Goal: Book appointment/travel/reservation

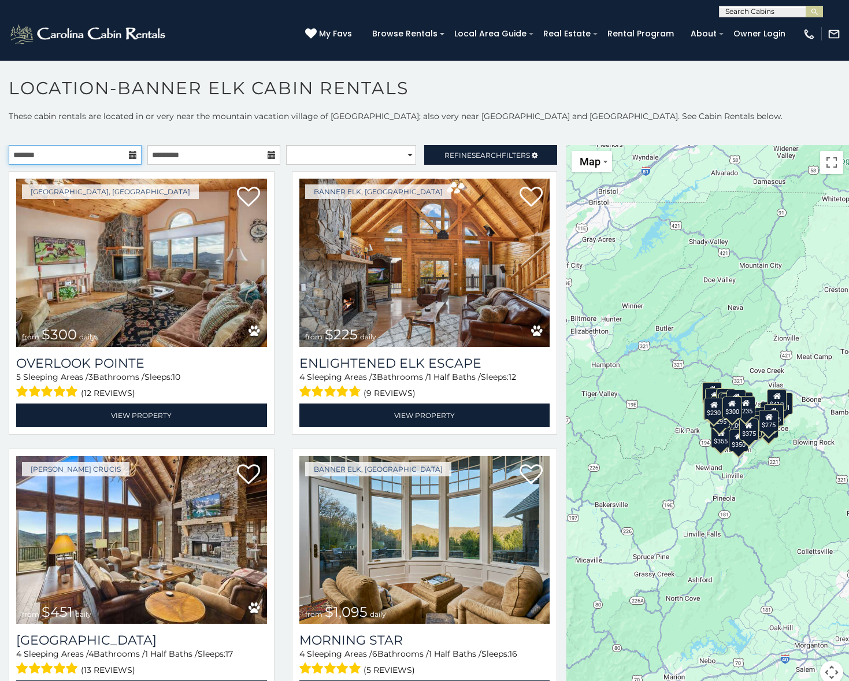
click at [103, 153] on input "text" at bounding box center [75, 155] width 133 height 20
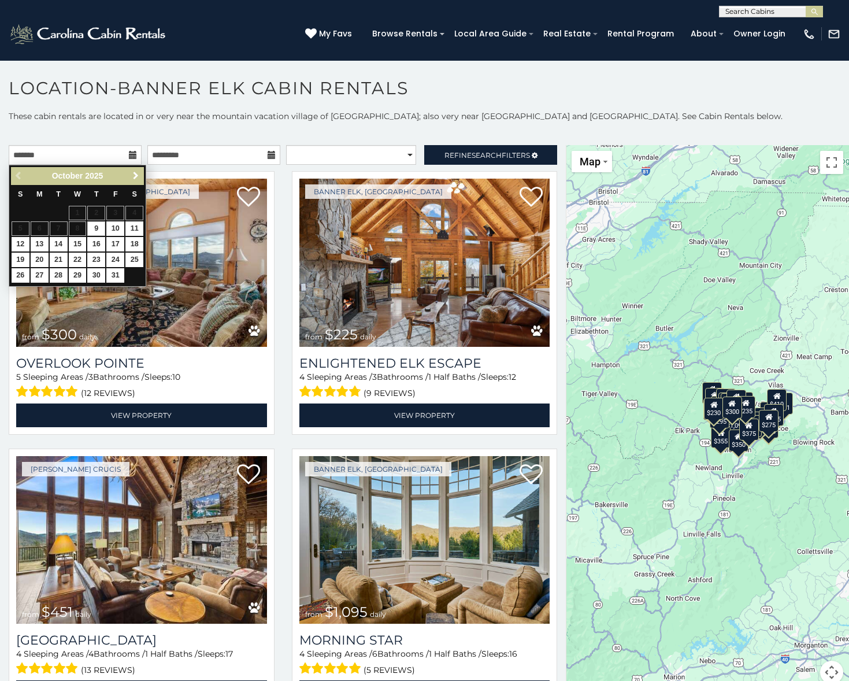
click at [134, 176] on span "Next" at bounding box center [135, 175] width 9 height 9
click at [95, 241] on link "18" at bounding box center [96, 244] width 18 height 14
type input "**********"
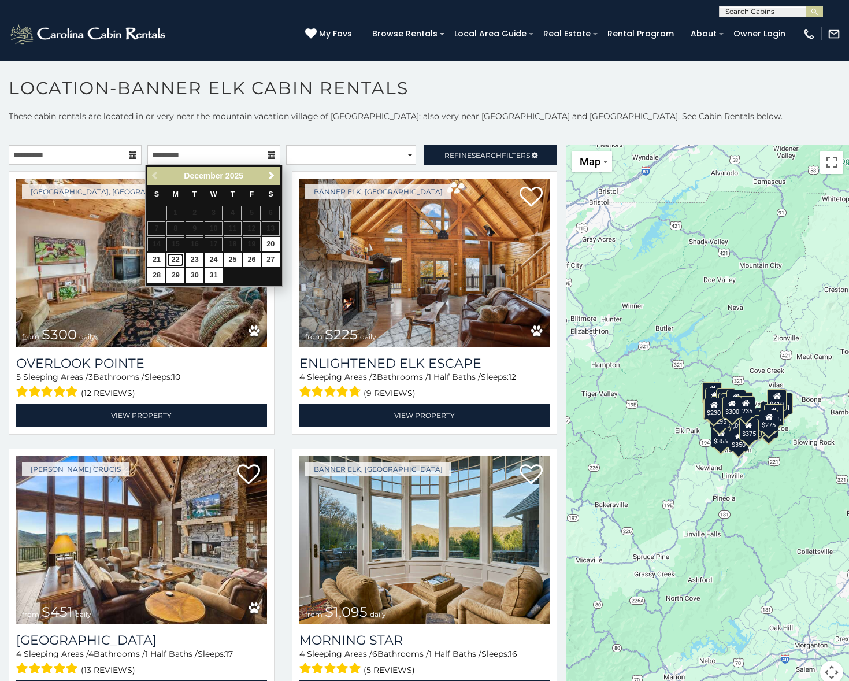
click at [171, 261] on link "22" at bounding box center [176, 260] width 18 height 14
type input "**********"
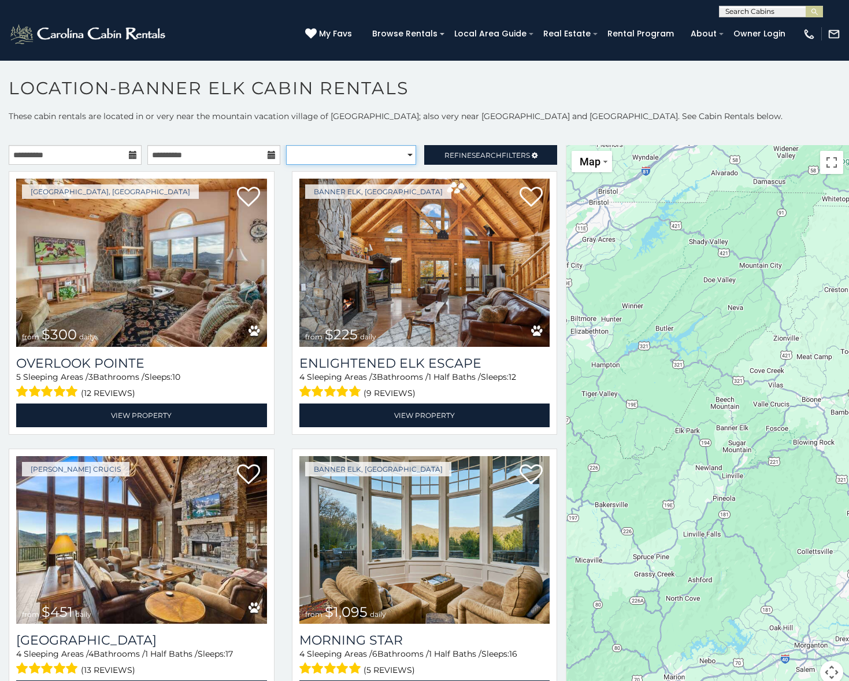
click at [345, 158] on select "**********" at bounding box center [351, 155] width 131 height 20
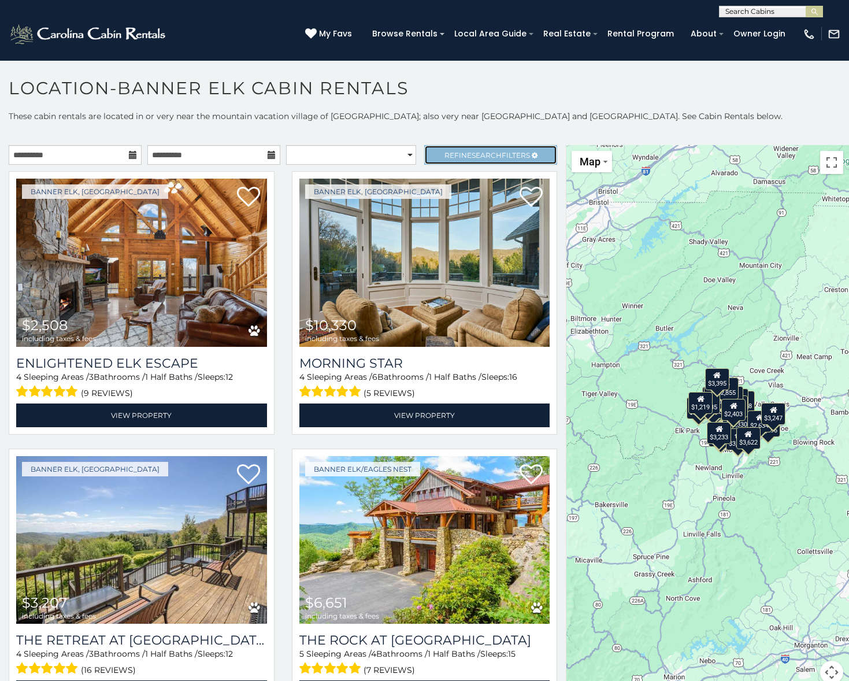
click at [478, 149] on link "Refine Search Filters" at bounding box center [490, 155] width 133 height 20
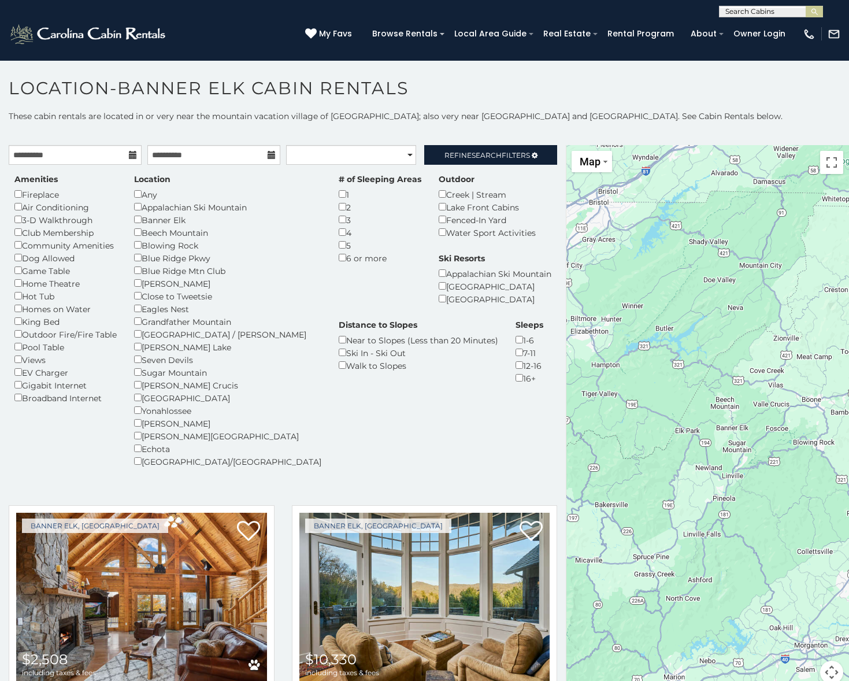
click at [140, 223] on div "Banner Elk" at bounding box center [227, 219] width 187 height 13
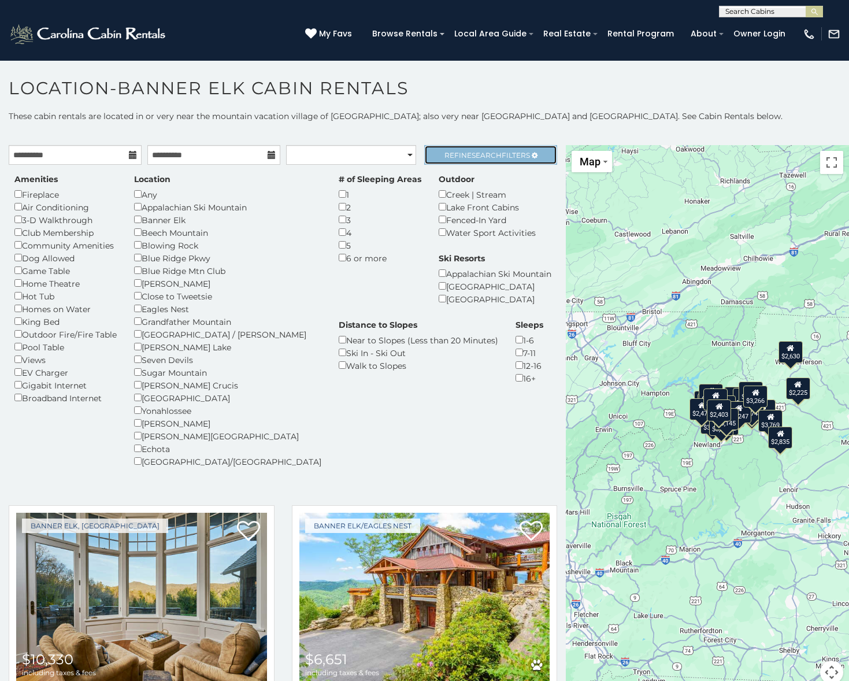
click at [438, 163] on link "Refine Search Filters" at bounding box center [490, 155] width 133 height 20
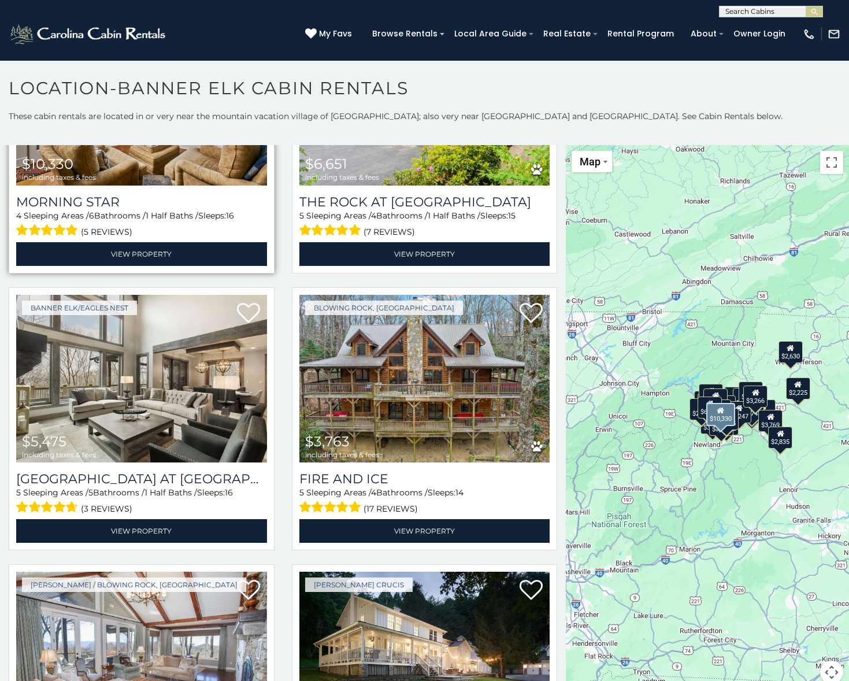
scroll to position [173, 0]
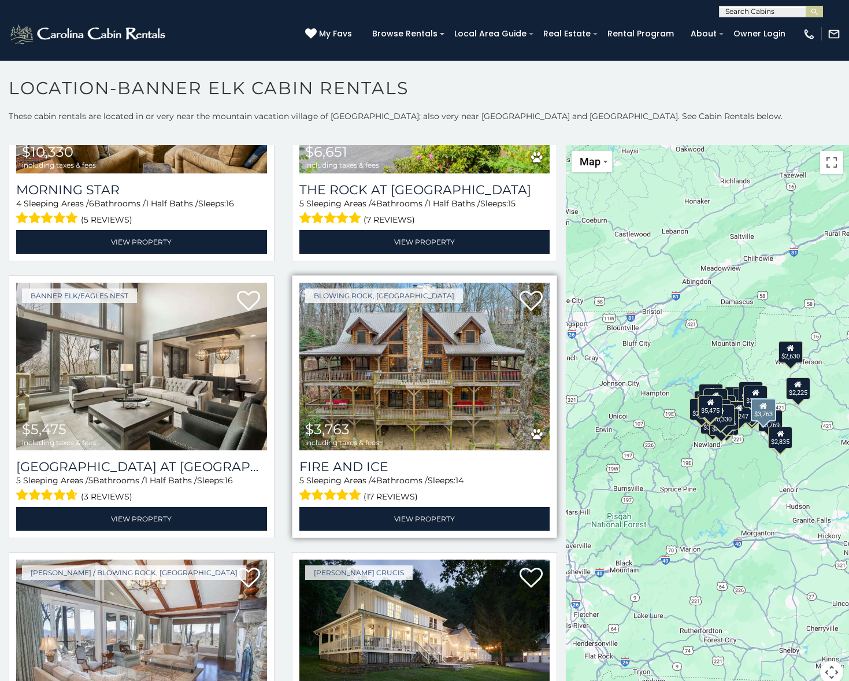
click at [424, 375] on img at bounding box center [425, 367] width 251 height 168
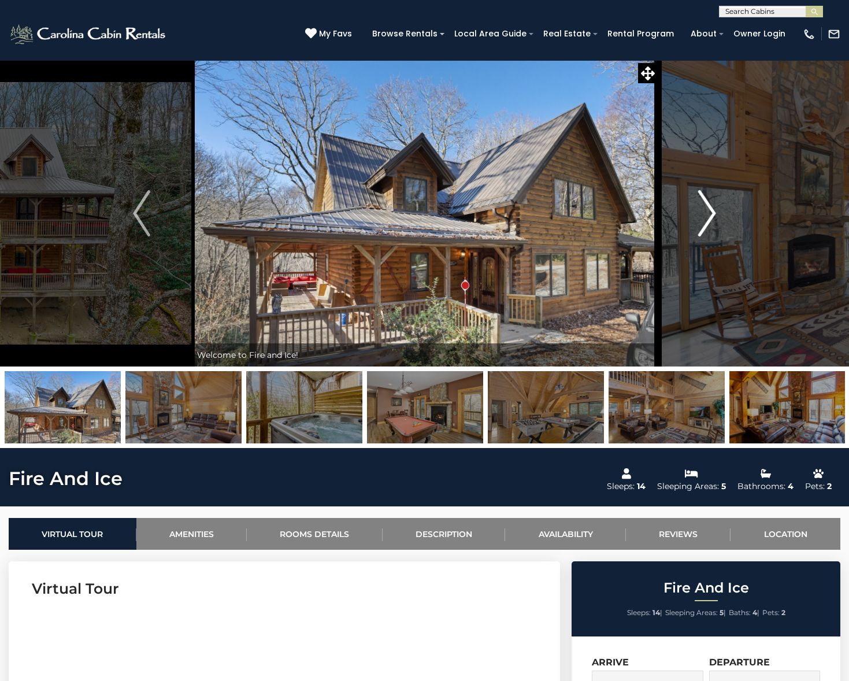
click at [710, 232] on img "Next" at bounding box center [707, 213] width 17 height 46
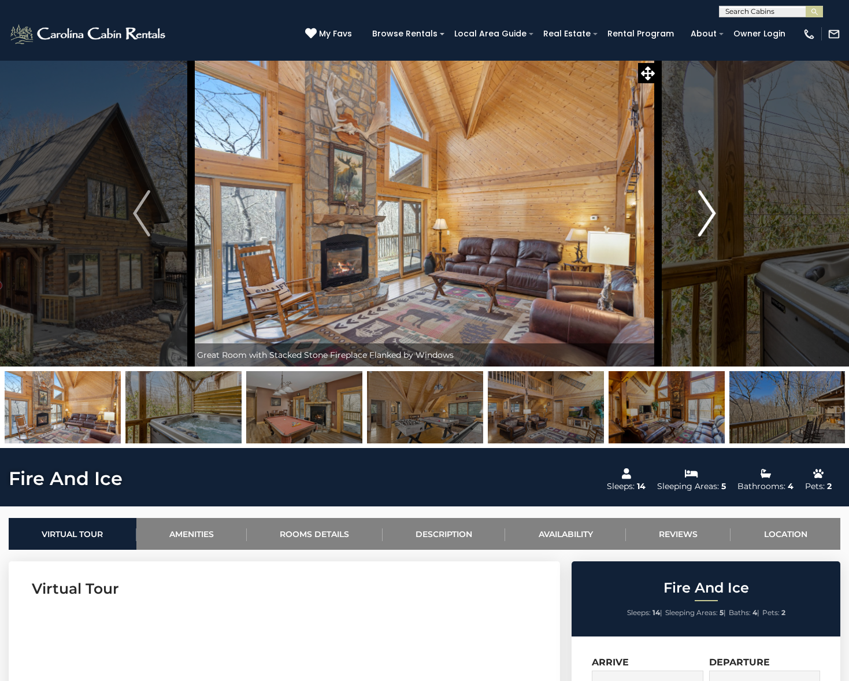
click at [710, 232] on img "Next" at bounding box center [707, 213] width 17 height 46
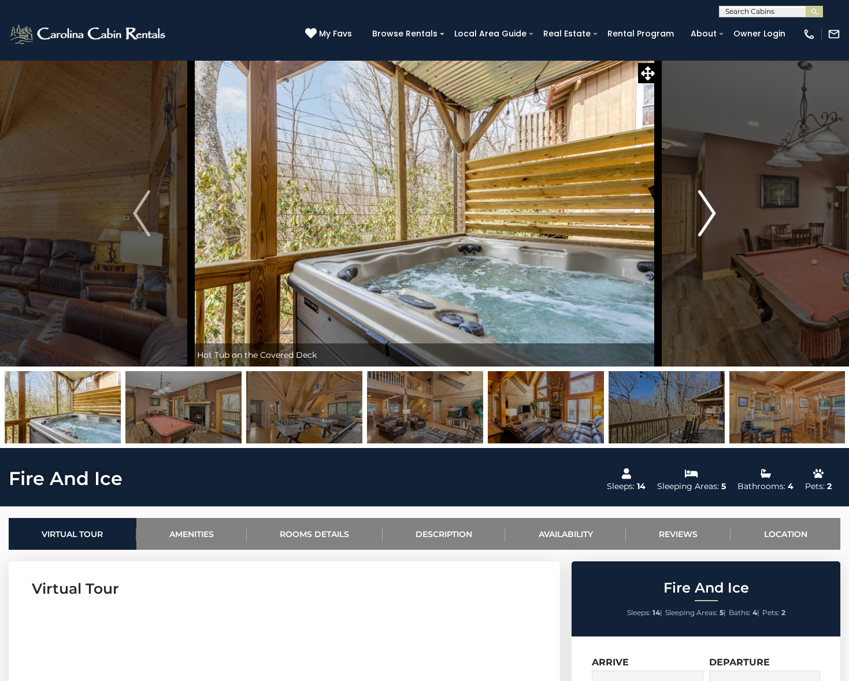
click at [710, 232] on img "Next" at bounding box center [707, 213] width 17 height 46
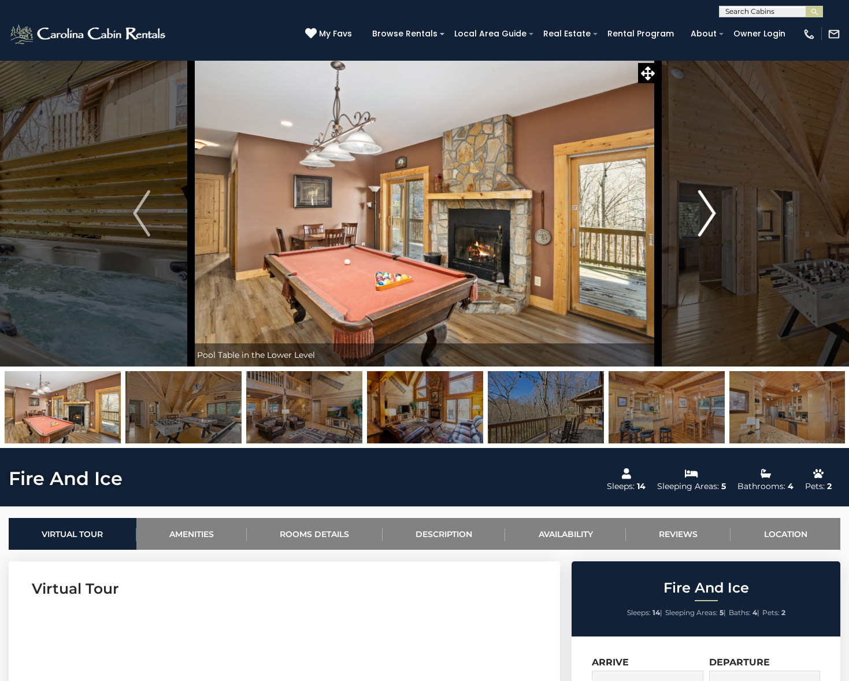
click at [710, 232] on img "Next" at bounding box center [707, 213] width 17 height 46
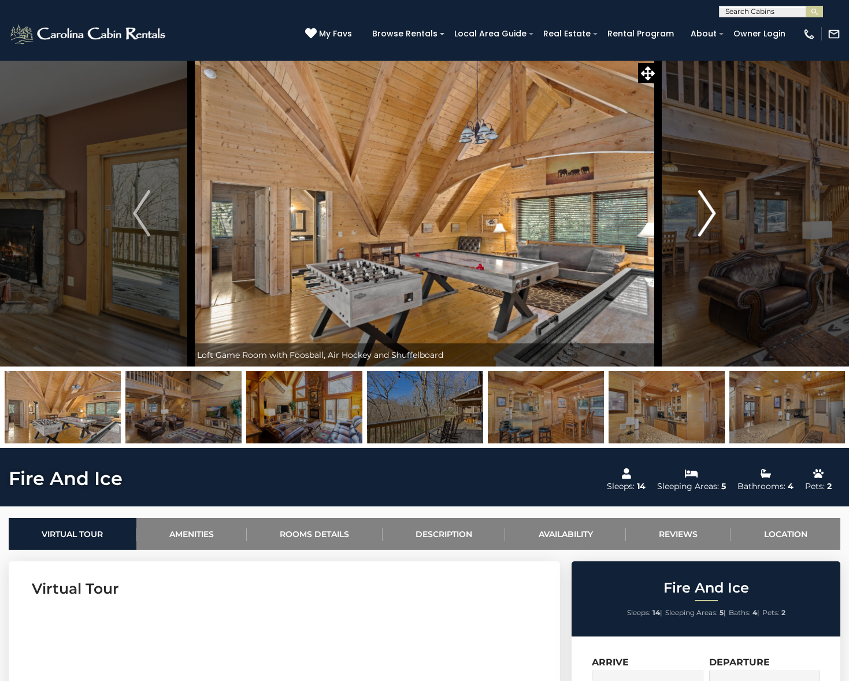
click at [710, 232] on img "Next" at bounding box center [707, 213] width 17 height 46
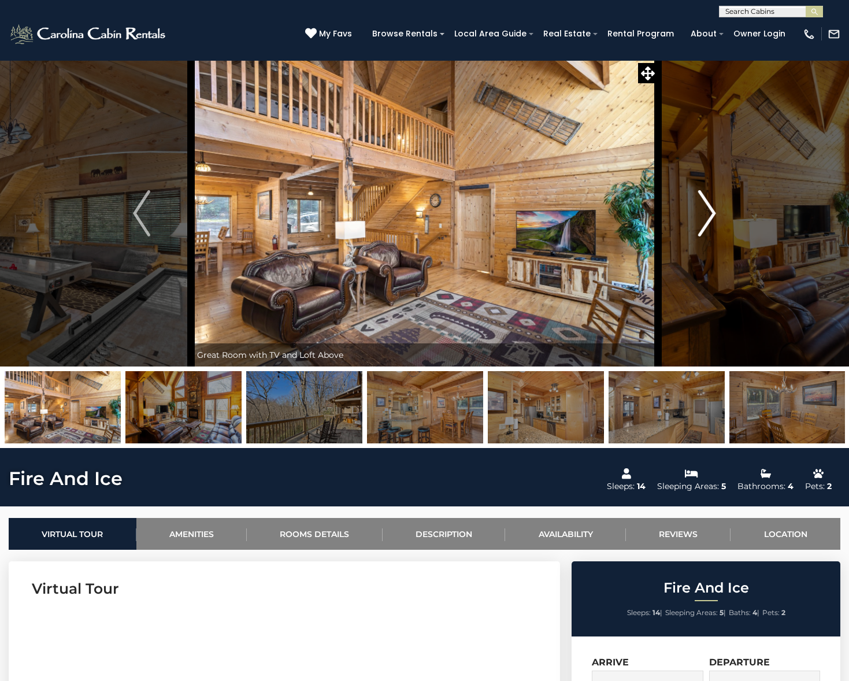
click at [710, 232] on img "Next" at bounding box center [707, 213] width 17 height 46
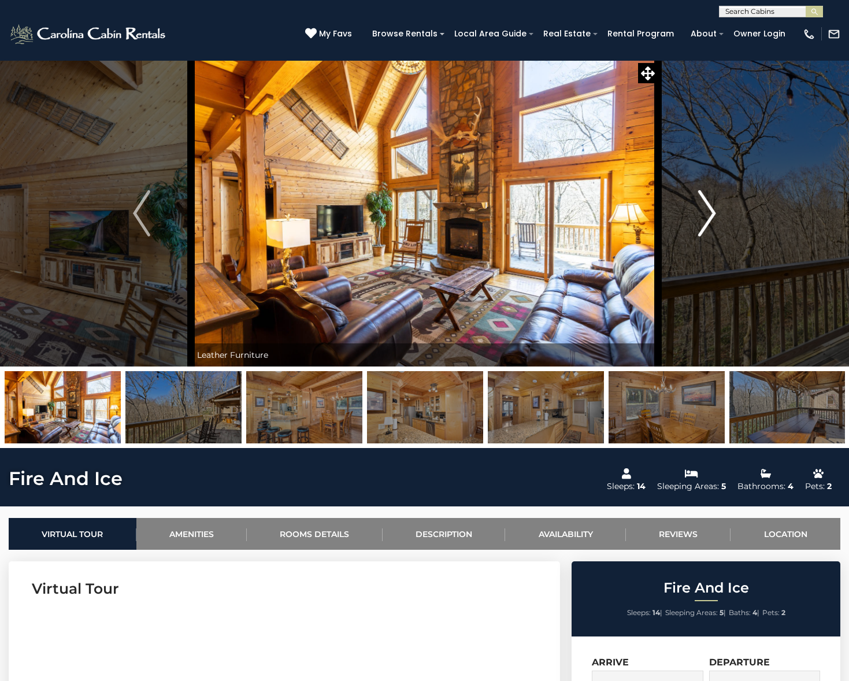
click at [710, 232] on img "Next" at bounding box center [707, 213] width 17 height 46
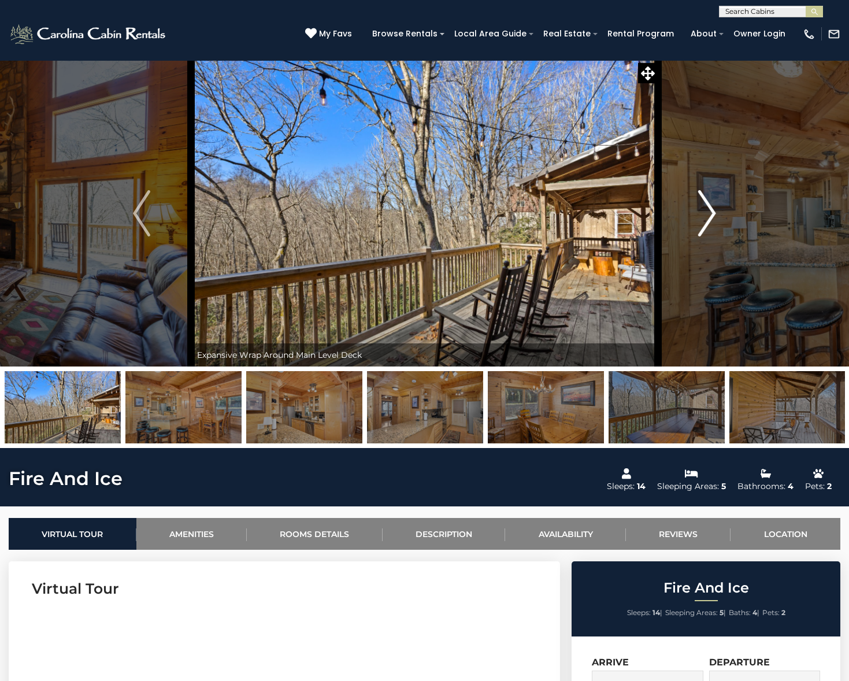
click at [710, 232] on img "Next" at bounding box center [707, 213] width 17 height 46
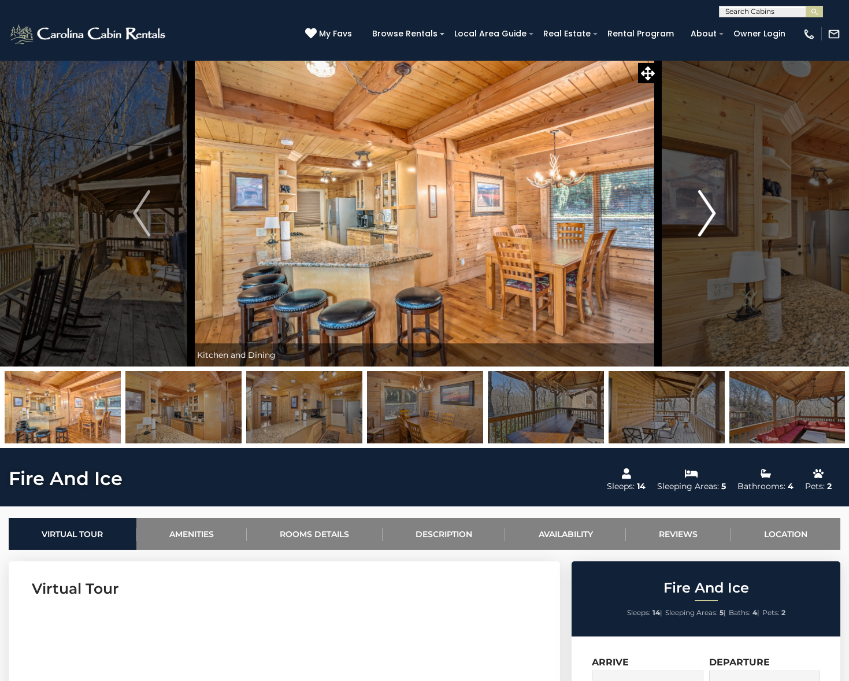
click at [710, 232] on img "Next" at bounding box center [707, 213] width 17 height 46
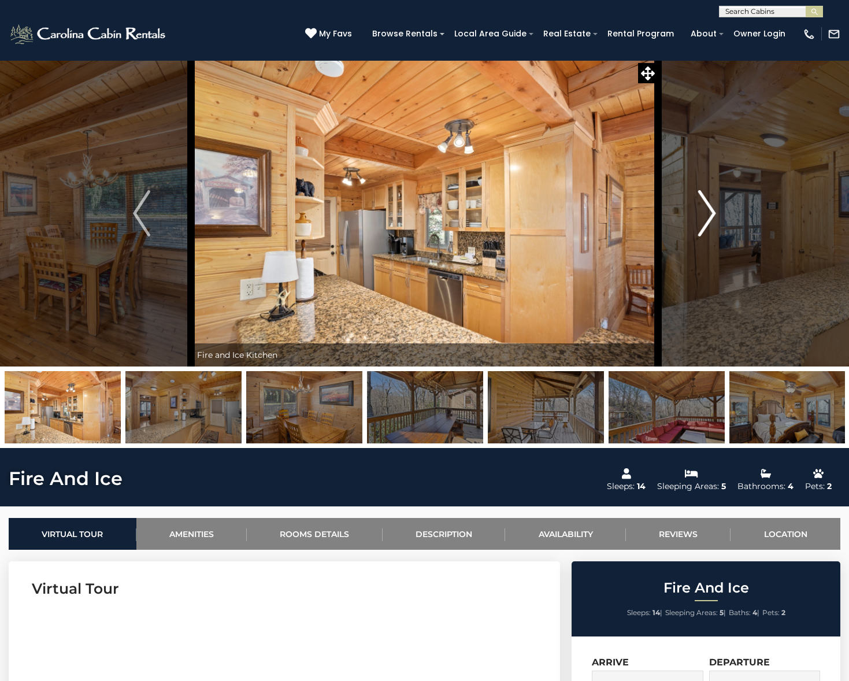
click at [710, 232] on img "Next" at bounding box center [707, 213] width 17 height 46
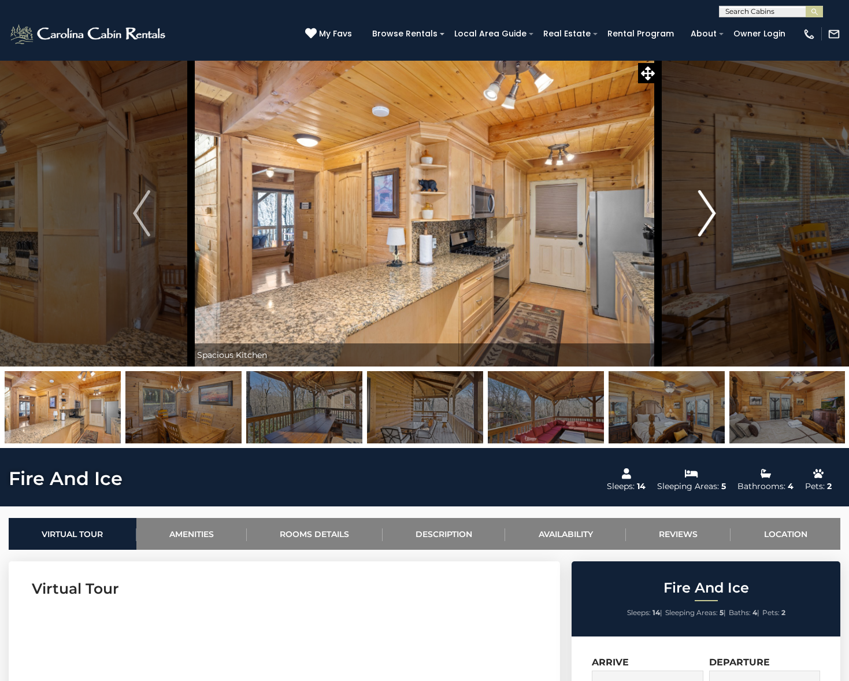
click at [710, 232] on img "Next" at bounding box center [707, 213] width 17 height 46
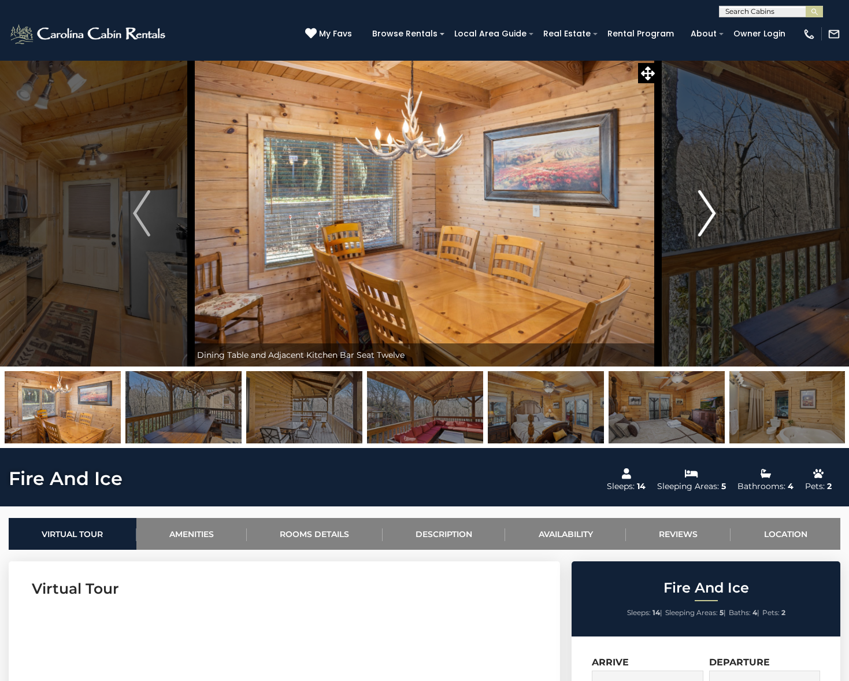
click at [710, 232] on img "Next" at bounding box center [707, 213] width 17 height 46
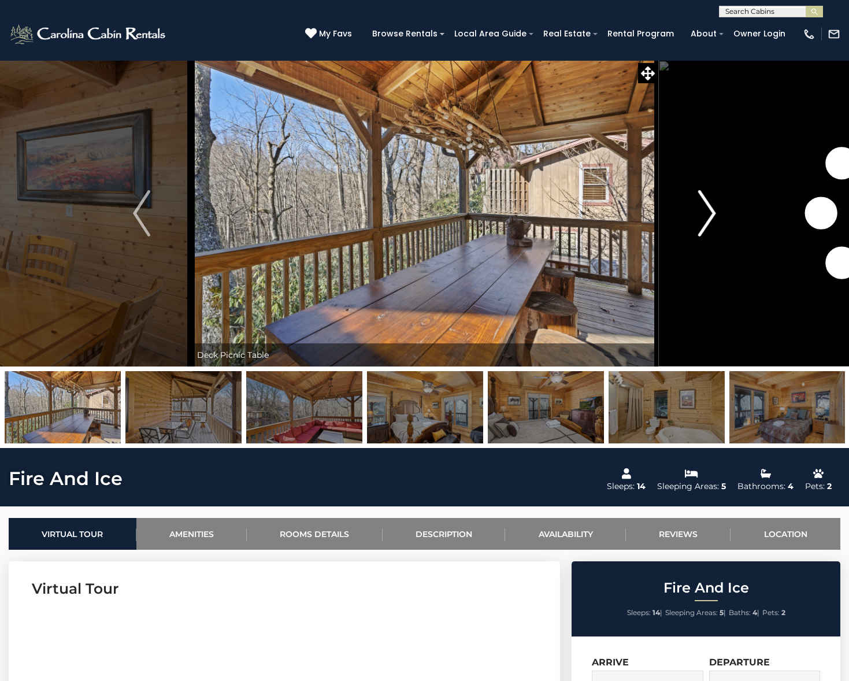
click at [710, 232] on img "Next" at bounding box center [707, 213] width 17 height 46
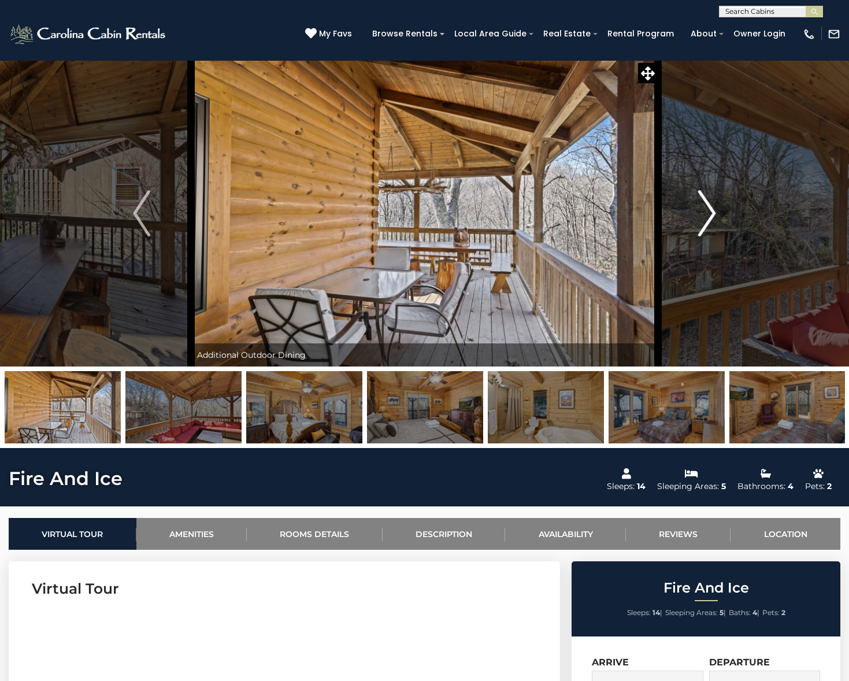
click at [710, 232] on img "Next" at bounding box center [707, 213] width 17 height 46
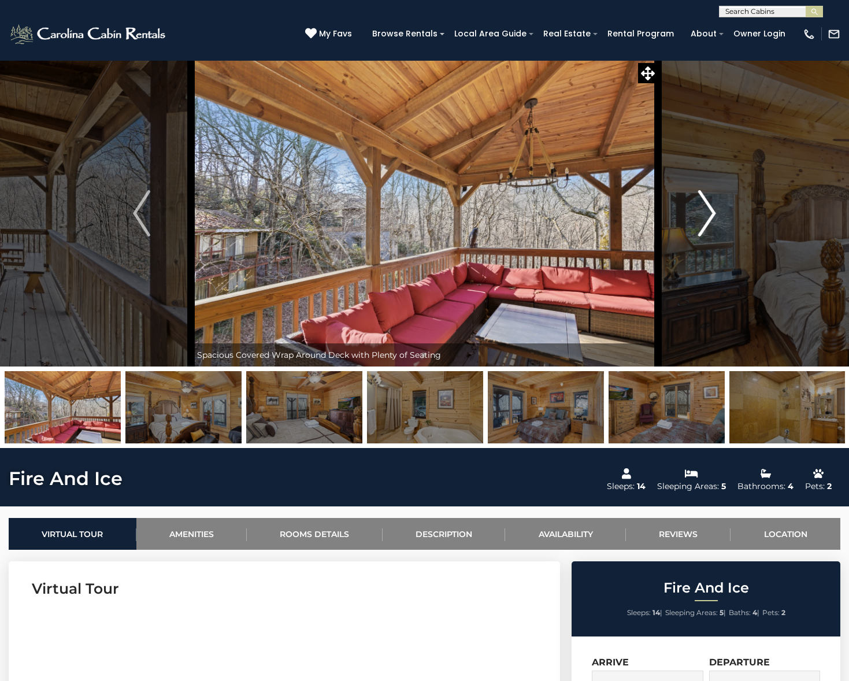
click at [710, 232] on img "Next" at bounding box center [707, 213] width 17 height 46
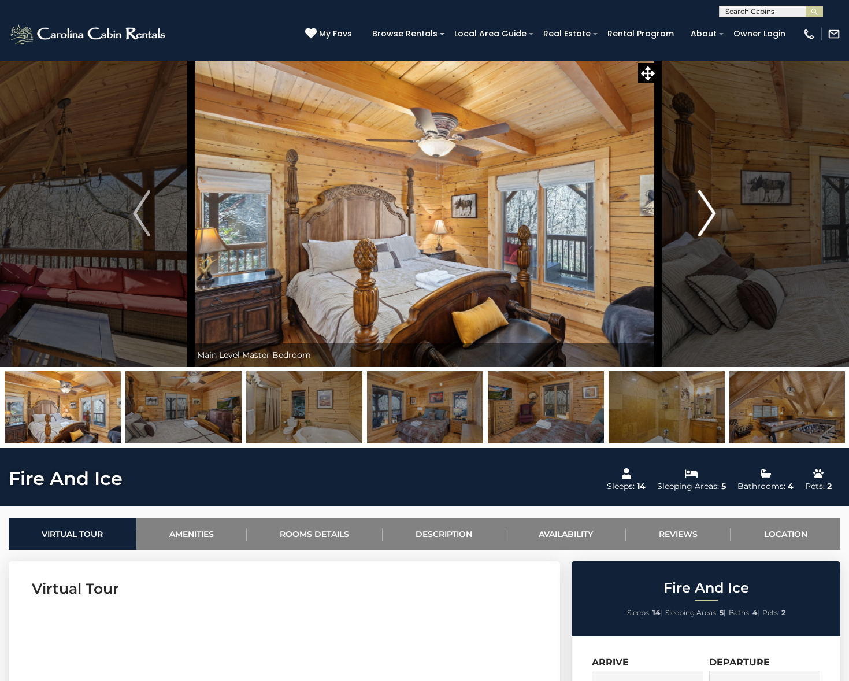
click at [710, 232] on img "Next" at bounding box center [707, 213] width 17 height 46
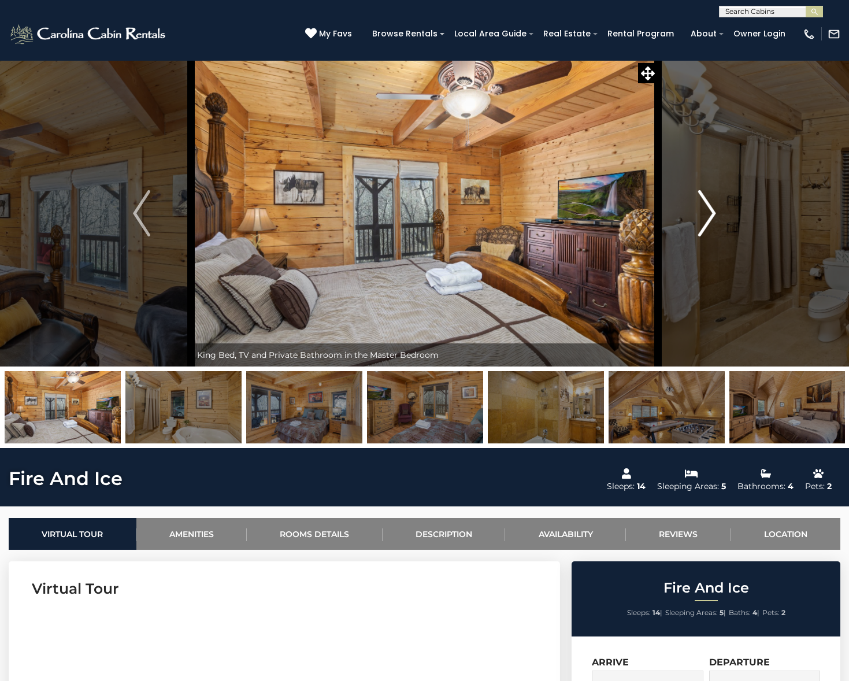
click at [710, 232] on img "Next" at bounding box center [707, 213] width 17 height 46
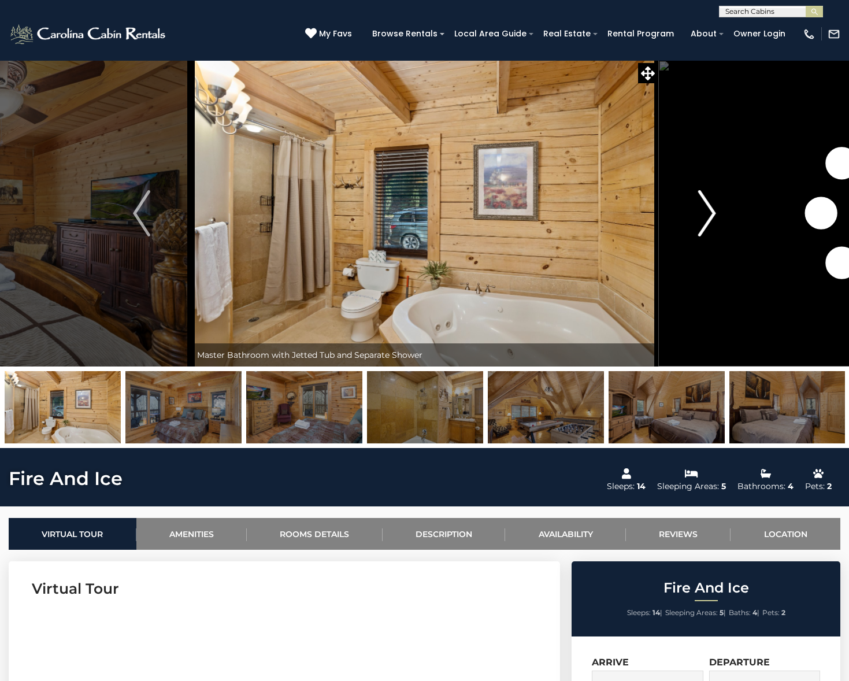
click at [710, 232] on img "Next" at bounding box center [707, 213] width 17 height 46
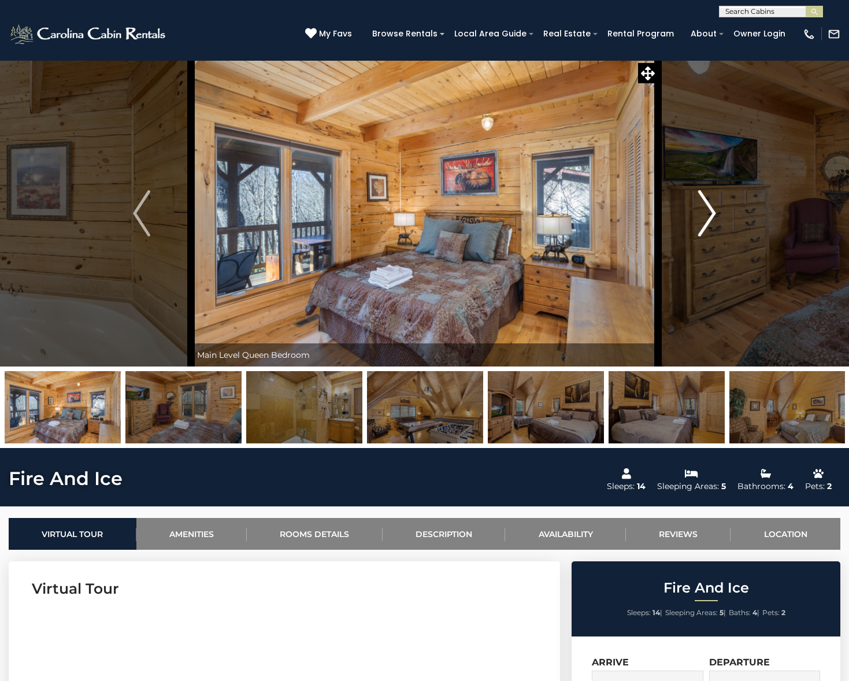
click at [710, 232] on img "Next" at bounding box center [707, 213] width 17 height 46
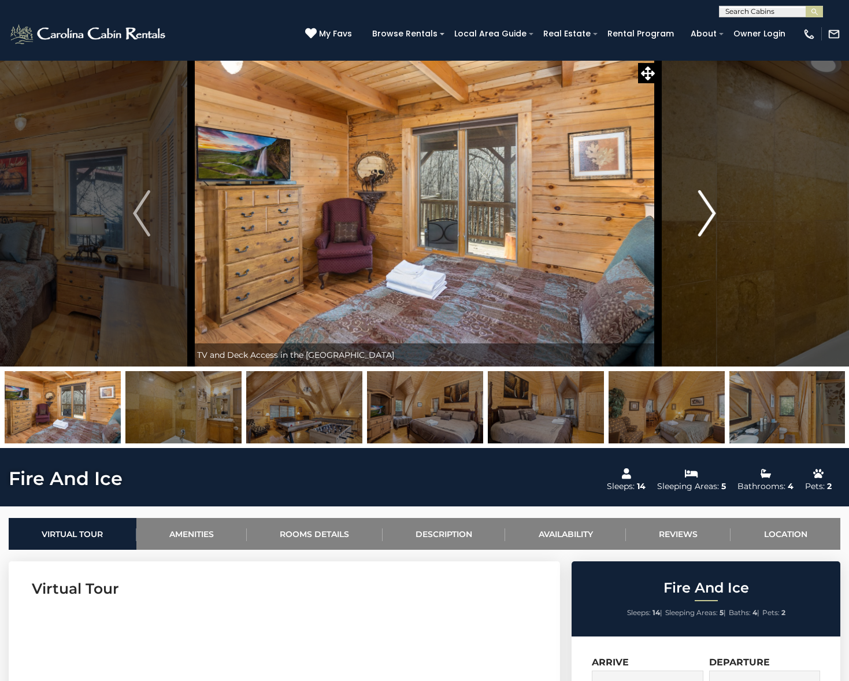
click at [710, 232] on img "Next" at bounding box center [707, 213] width 17 height 46
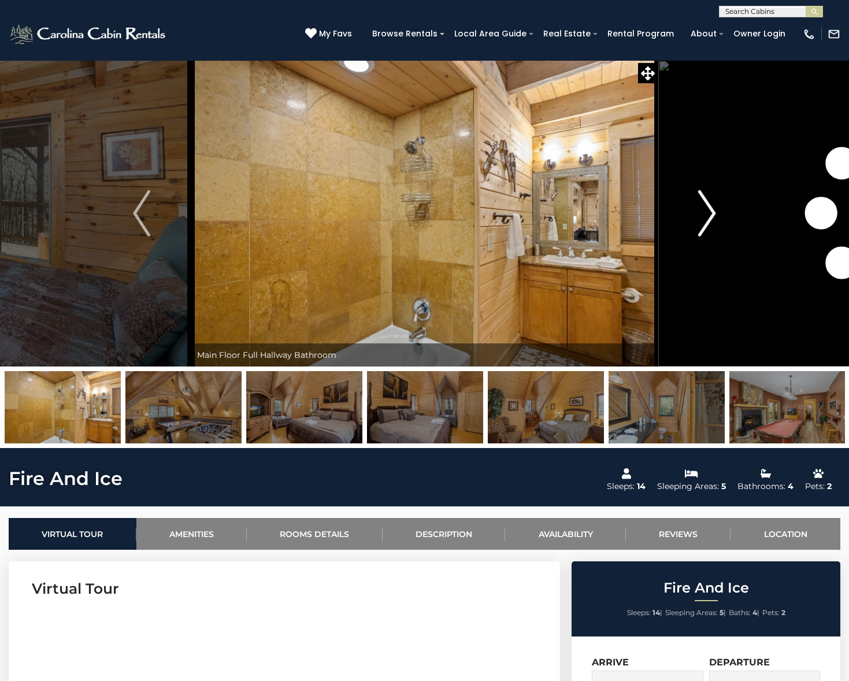
click at [710, 232] on img "Next" at bounding box center [707, 213] width 17 height 46
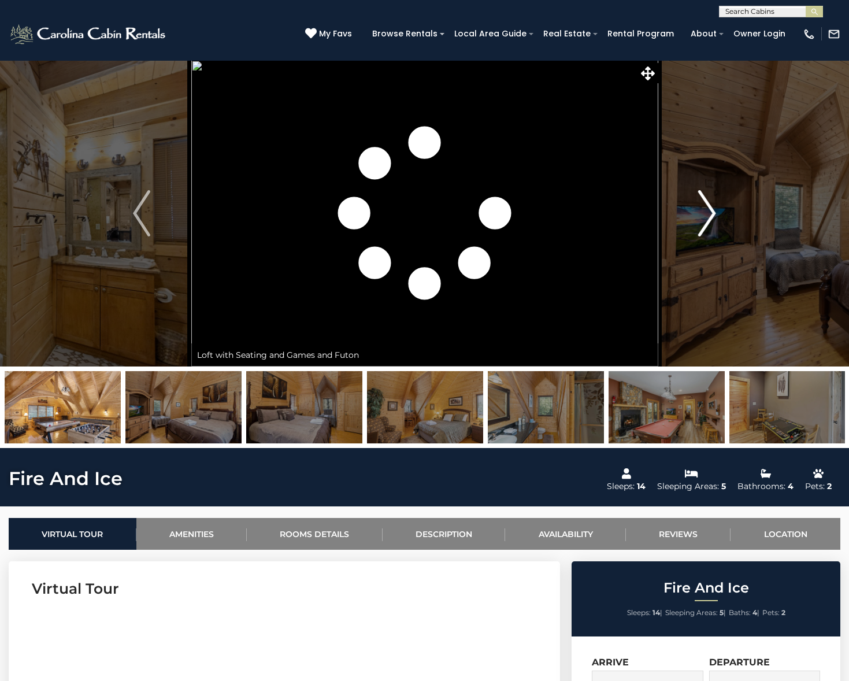
click at [710, 232] on img "Next" at bounding box center [707, 213] width 17 height 46
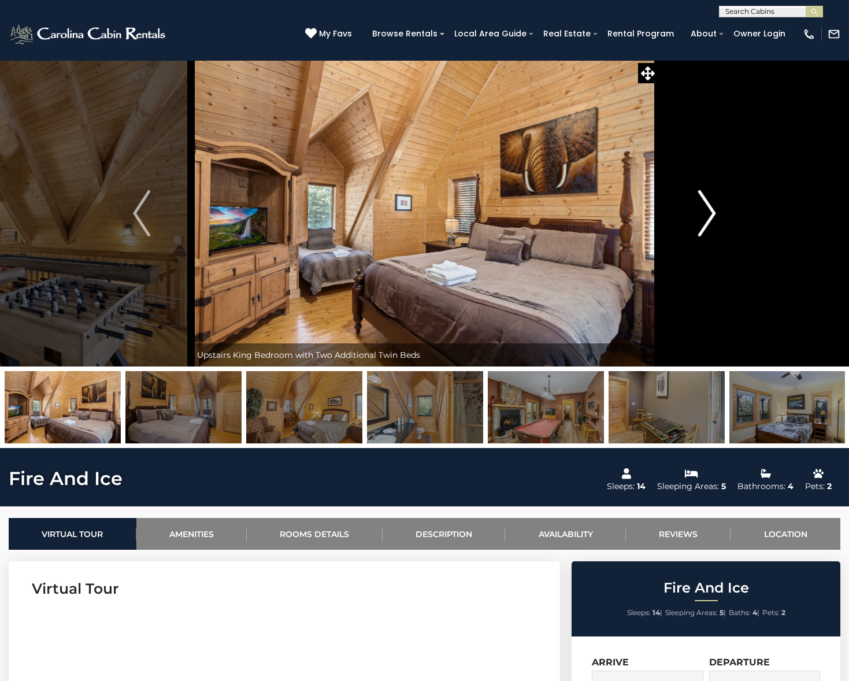
click at [710, 232] on img "Next" at bounding box center [707, 213] width 17 height 46
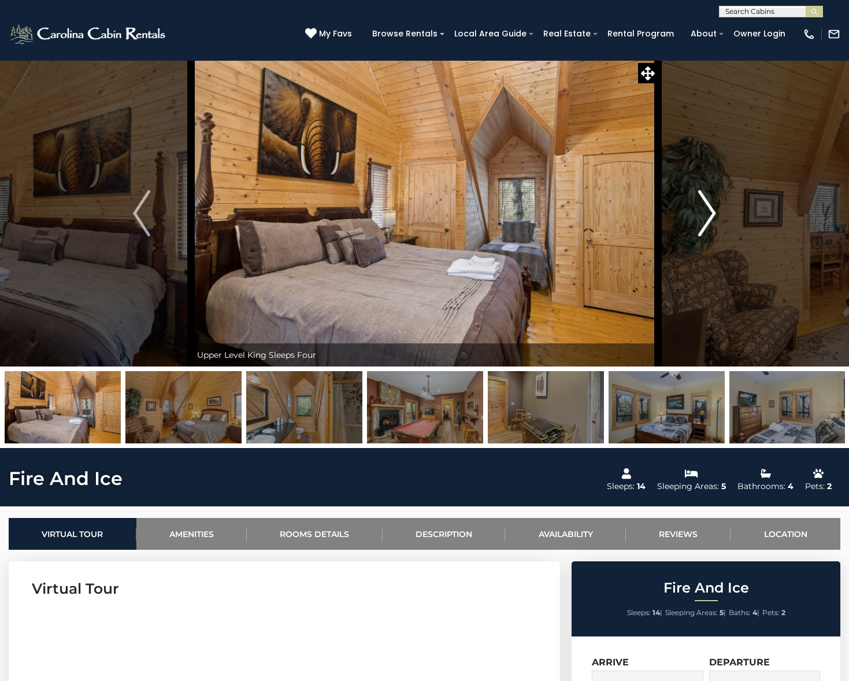
click at [710, 232] on img "Next" at bounding box center [707, 213] width 17 height 46
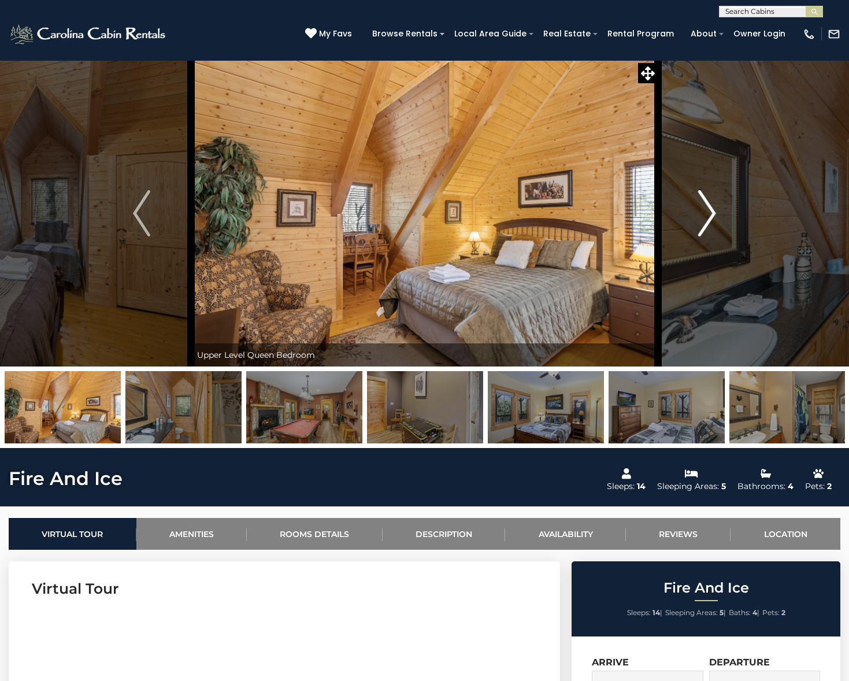
click at [710, 232] on img "Next" at bounding box center [707, 213] width 17 height 46
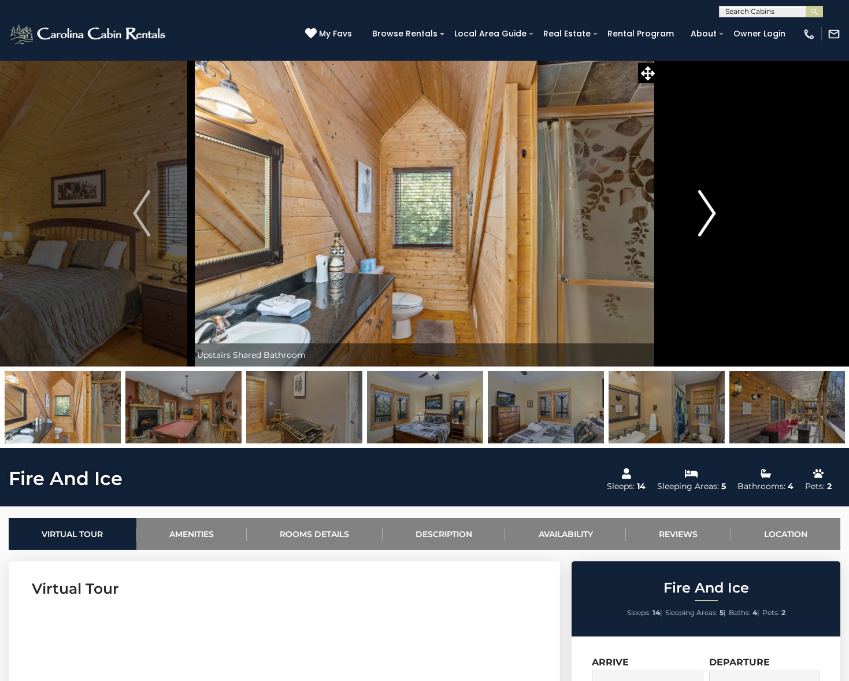
click at [710, 232] on img "Next" at bounding box center [707, 213] width 17 height 46
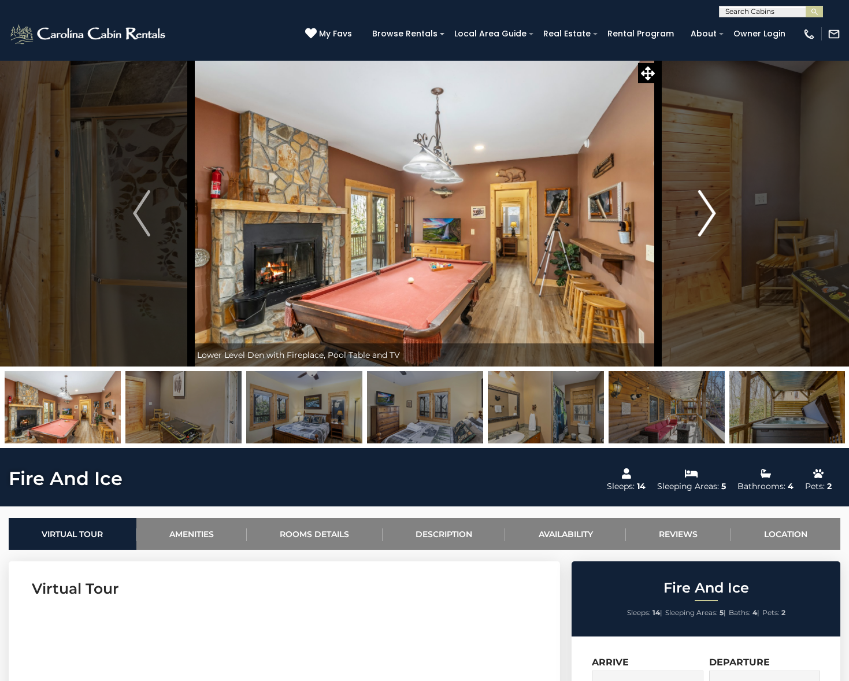
click at [710, 232] on img "Next" at bounding box center [707, 213] width 17 height 46
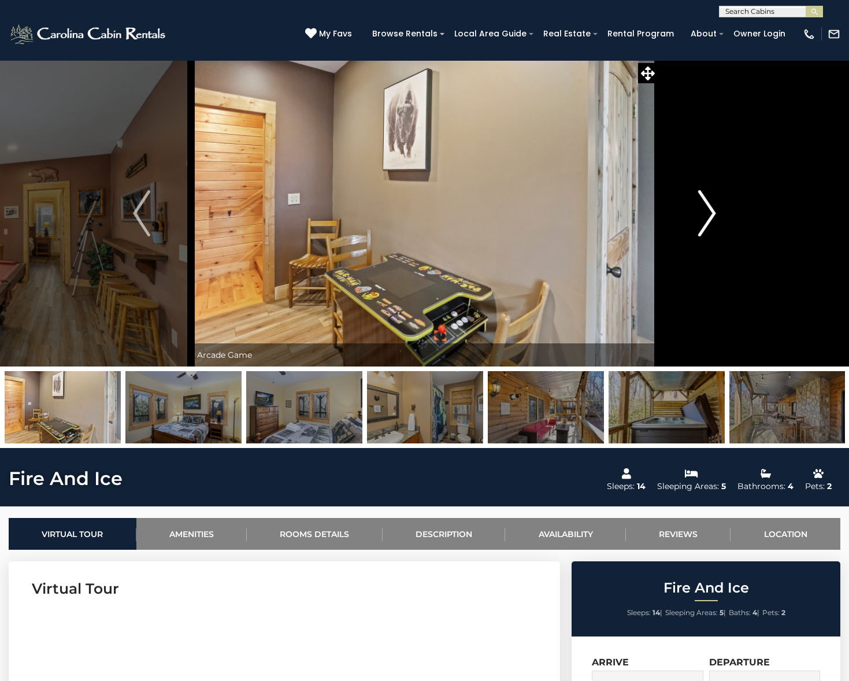
click at [699, 252] on button "Next" at bounding box center [707, 213] width 99 height 306
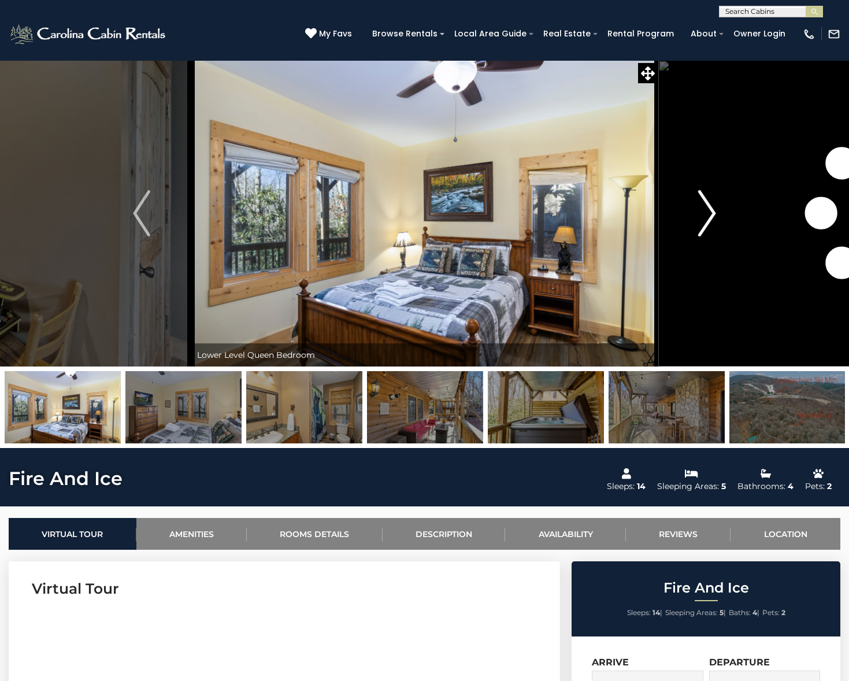
click at [699, 252] on button "Next" at bounding box center [707, 213] width 99 height 306
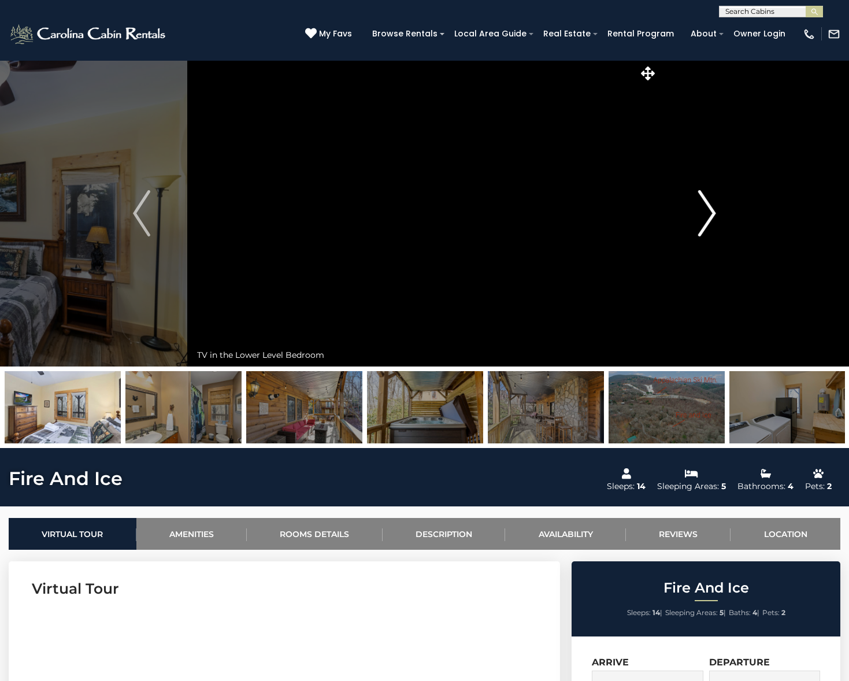
click at [699, 252] on button "Next" at bounding box center [707, 213] width 99 height 306
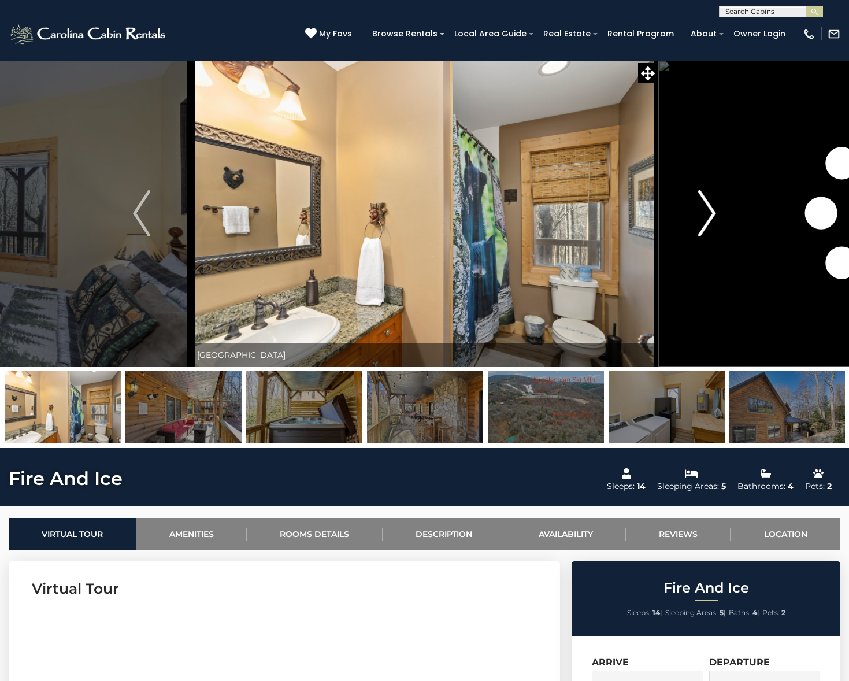
click at [699, 252] on button "Next" at bounding box center [707, 213] width 99 height 306
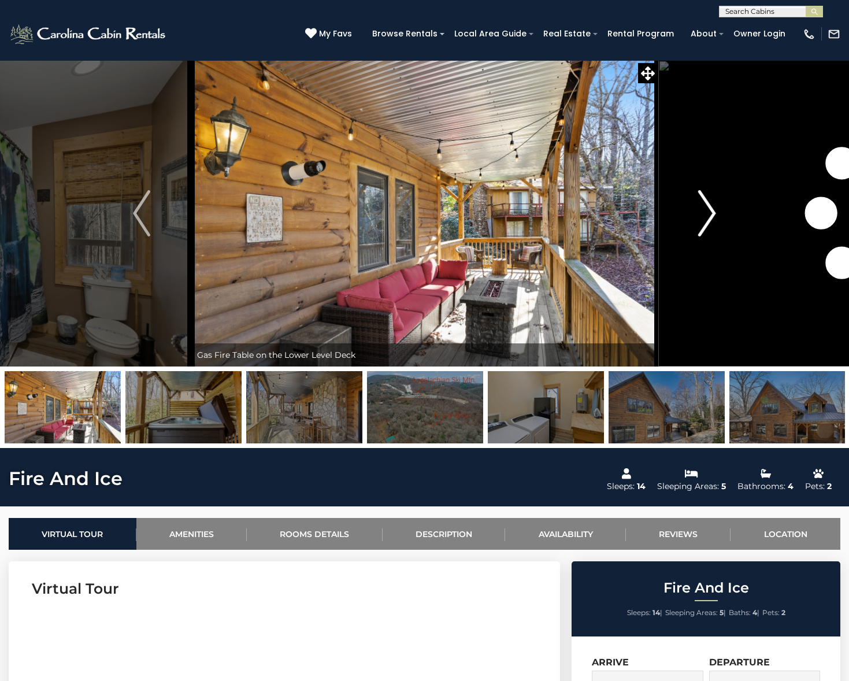
click at [699, 252] on button "Next" at bounding box center [707, 213] width 99 height 306
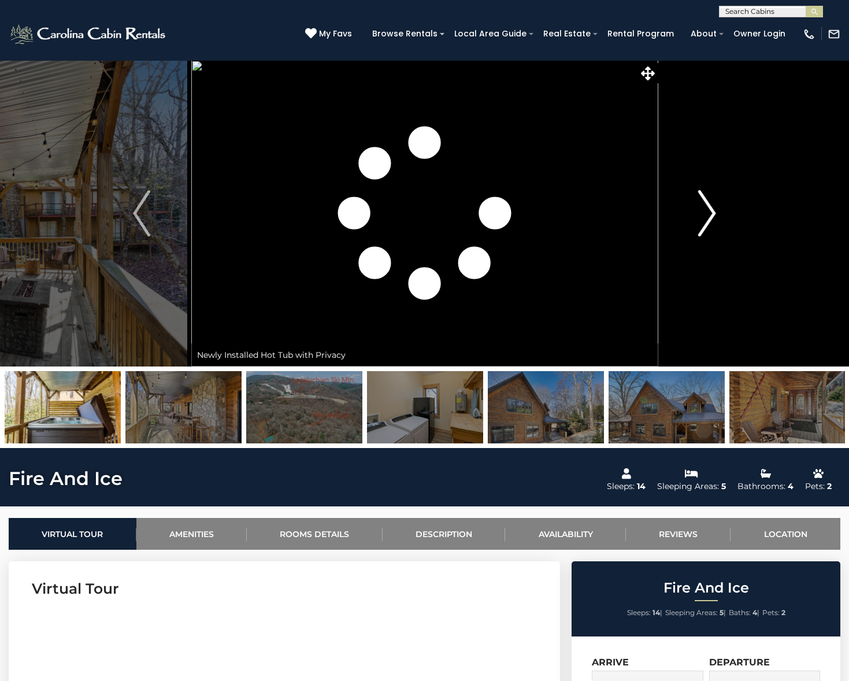
click at [699, 252] on button "Next" at bounding box center [707, 213] width 99 height 306
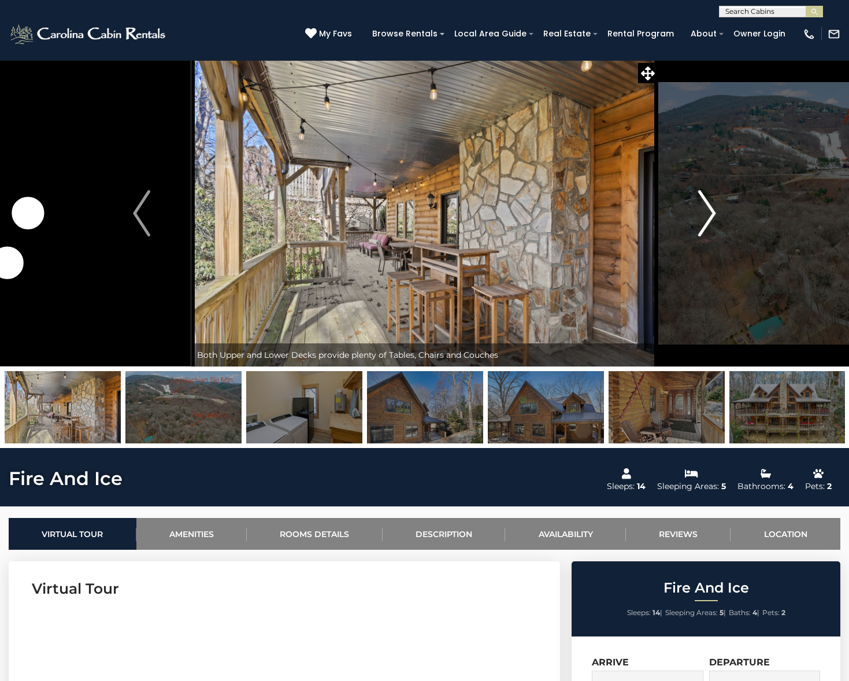
click at [699, 252] on button "Next" at bounding box center [707, 213] width 99 height 306
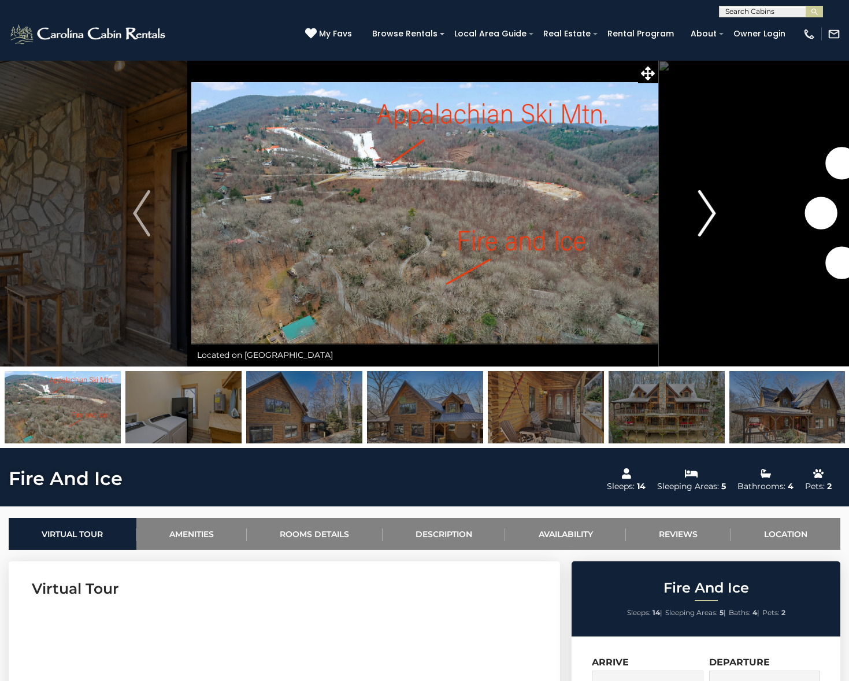
click at [699, 252] on button "Next" at bounding box center [707, 213] width 99 height 306
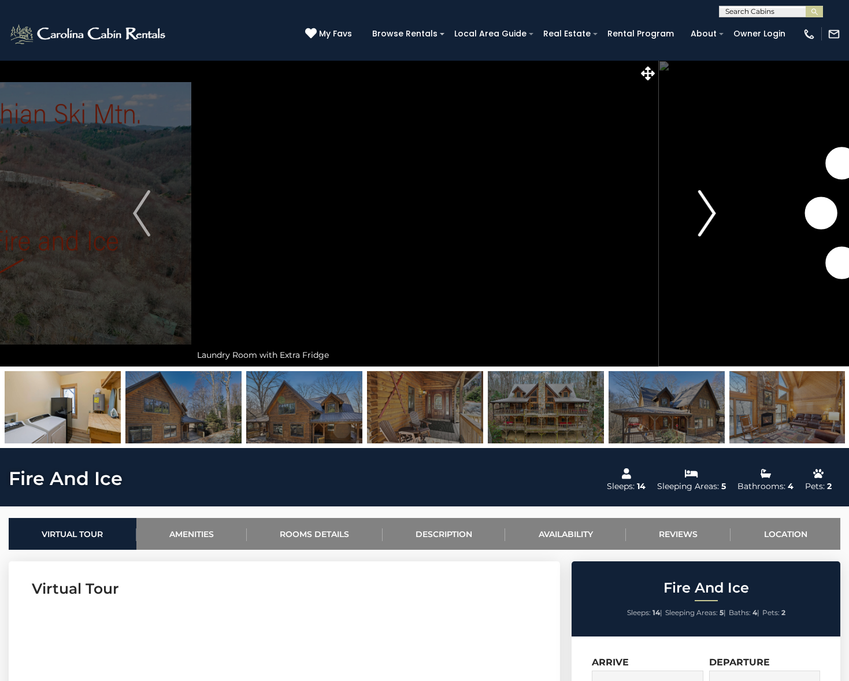
click at [699, 252] on button "Next" at bounding box center [707, 213] width 99 height 306
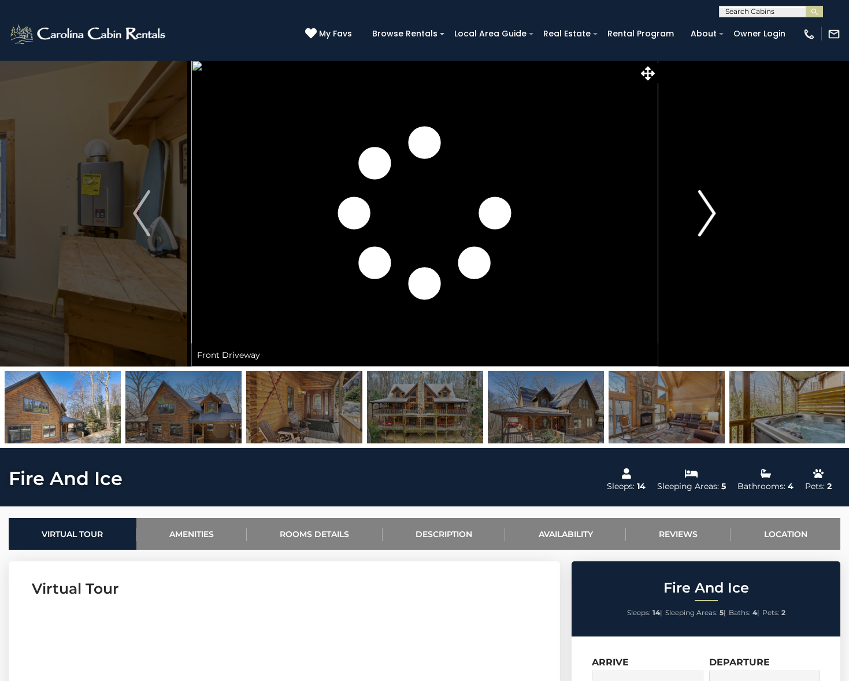
click at [699, 252] on button "Next" at bounding box center [707, 213] width 99 height 306
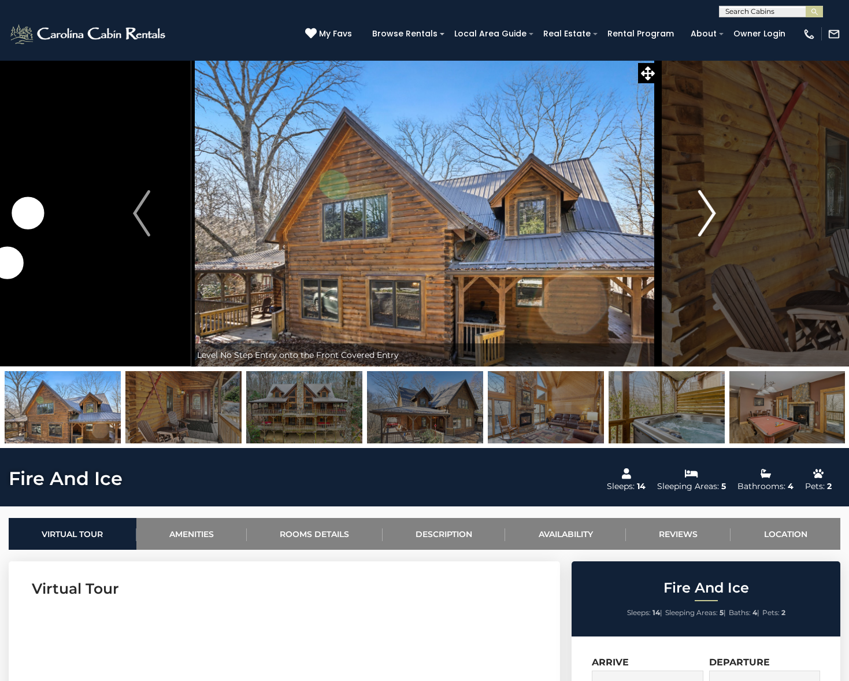
click at [699, 252] on button "Next" at bounding box center [707, 213] width 99 height 306
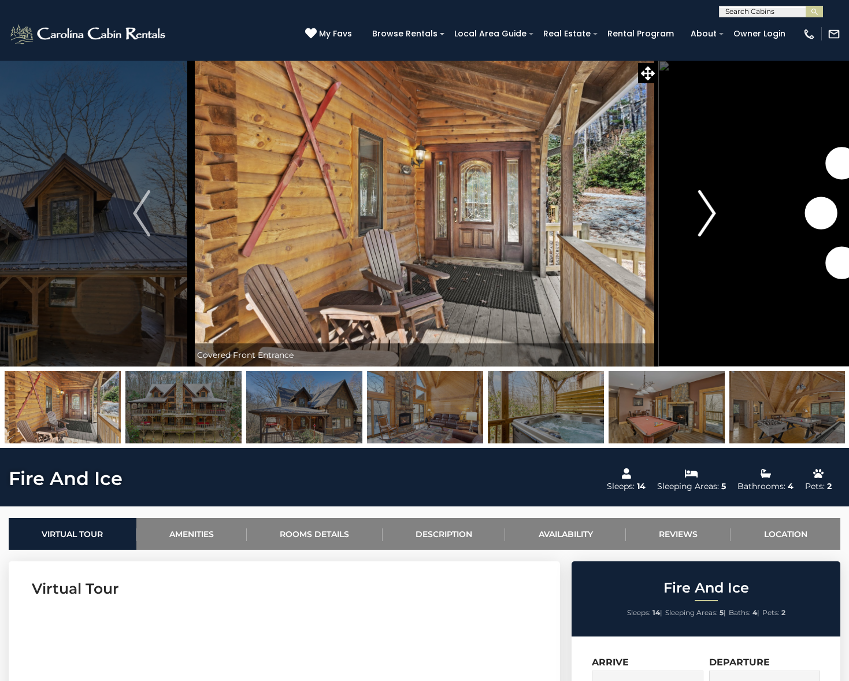
click at [699, 252] on button "Next" at bounding box center [707, 213] width 99 height 306
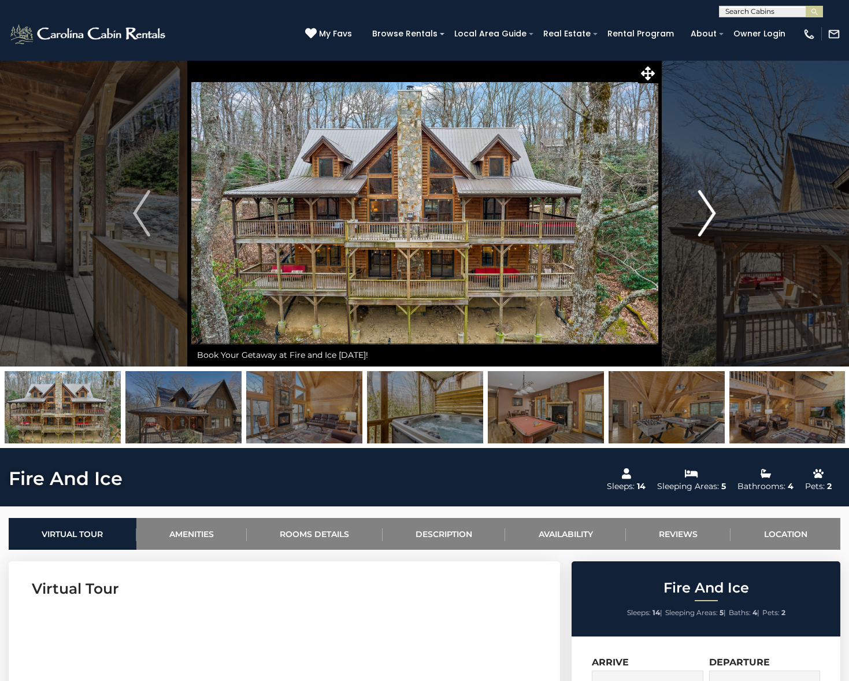
click at [699, 252] on button "Next" at bounding box center [707, 213] width 99 height 306
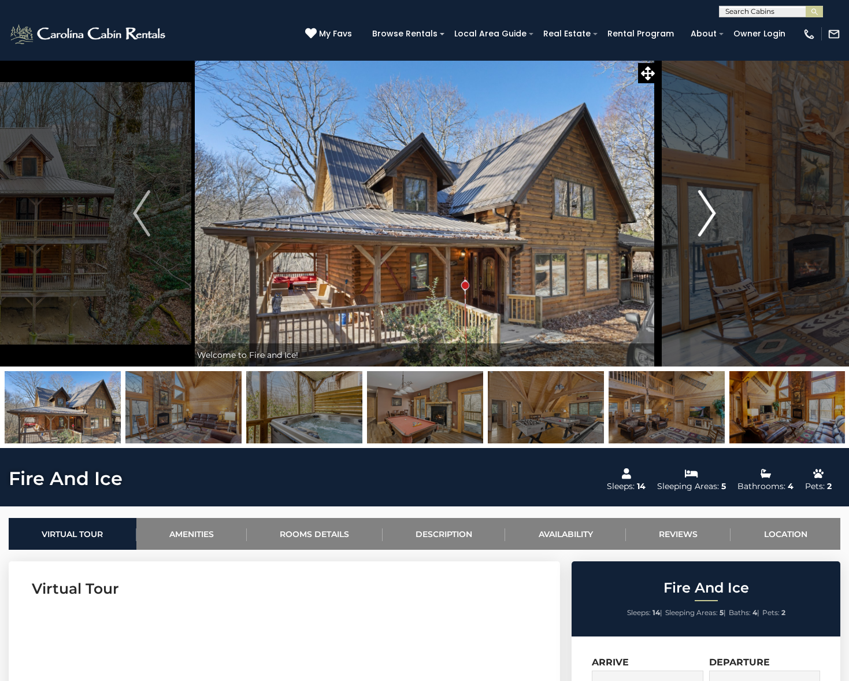
click at [699, 252] on button "Next" at bounding box center [707, 213] width 99 height 306
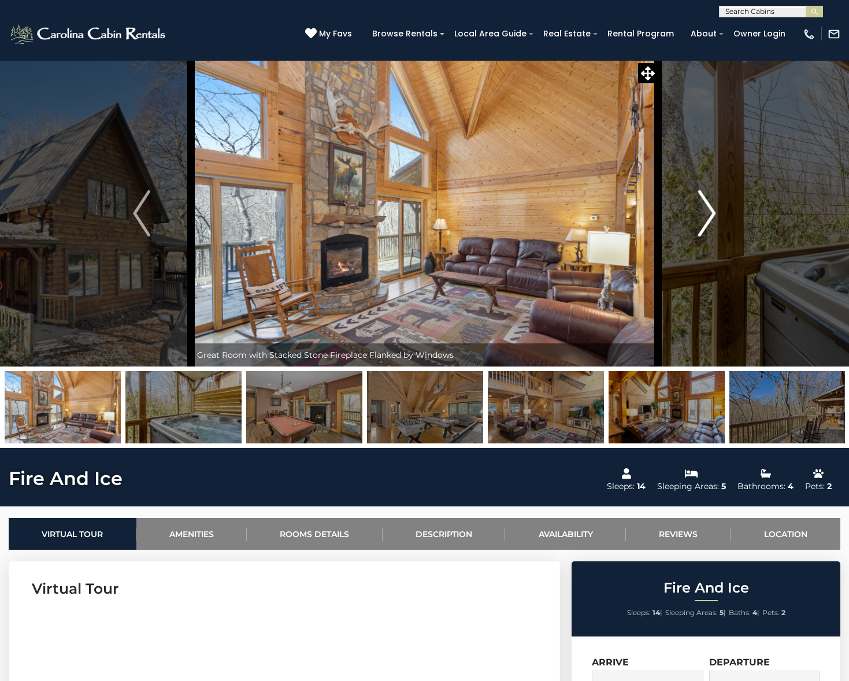
click at [699, 252] on button "Next" at bounding box center [707, 213] width 99 height 306
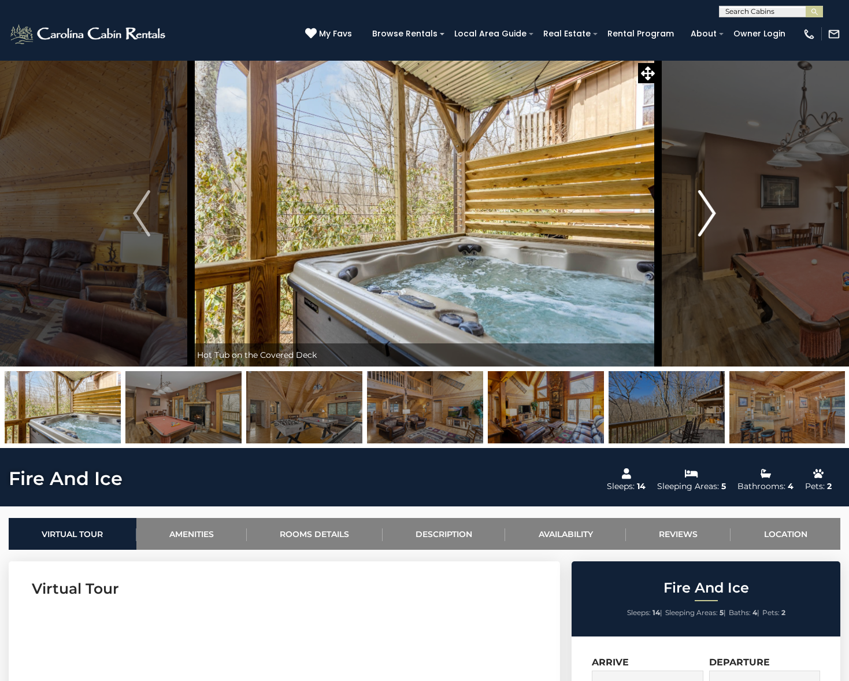
click at [699, 252] on button "Next" at bounding box center [707, 213] width 99 height 306
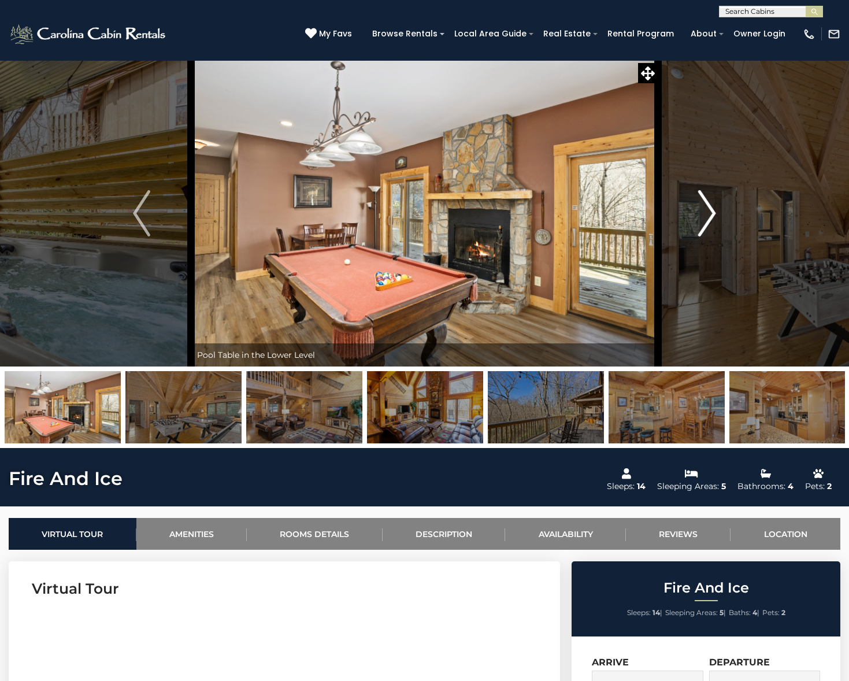
click at [699, 252] on button "Next" at bounding box center [707, 213] width 99 height 306
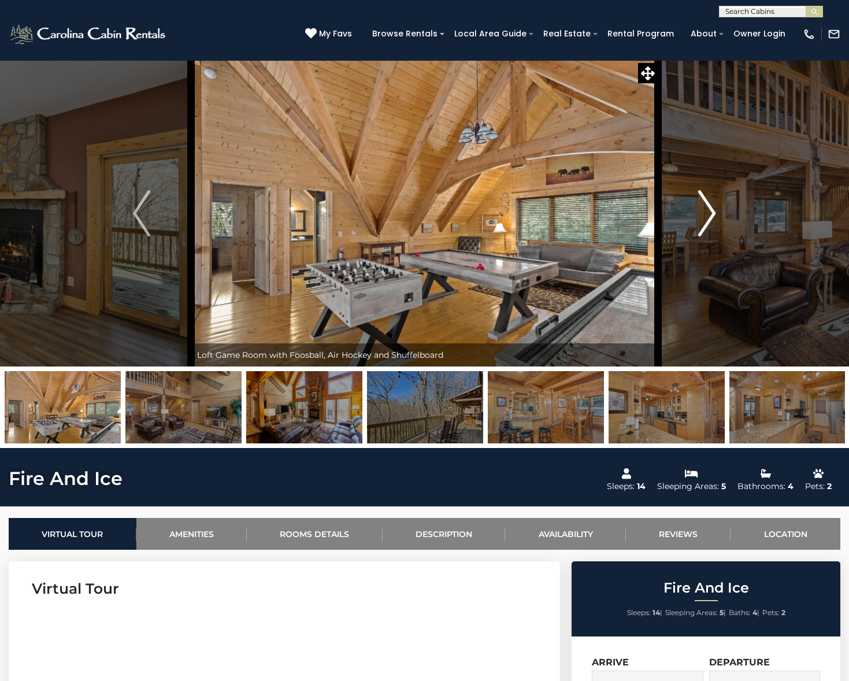
click at [699, 252] on button "Next" at bounding box center [707, 213] width 99 height 306
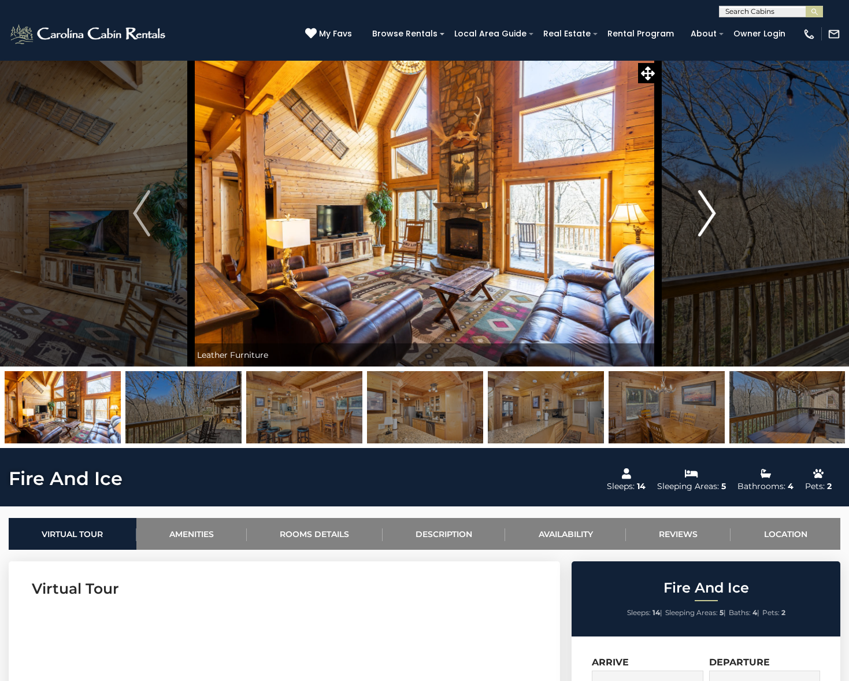
click at [699, 252] on button "Next" at bounding box center [707, 213] width 99 height 306
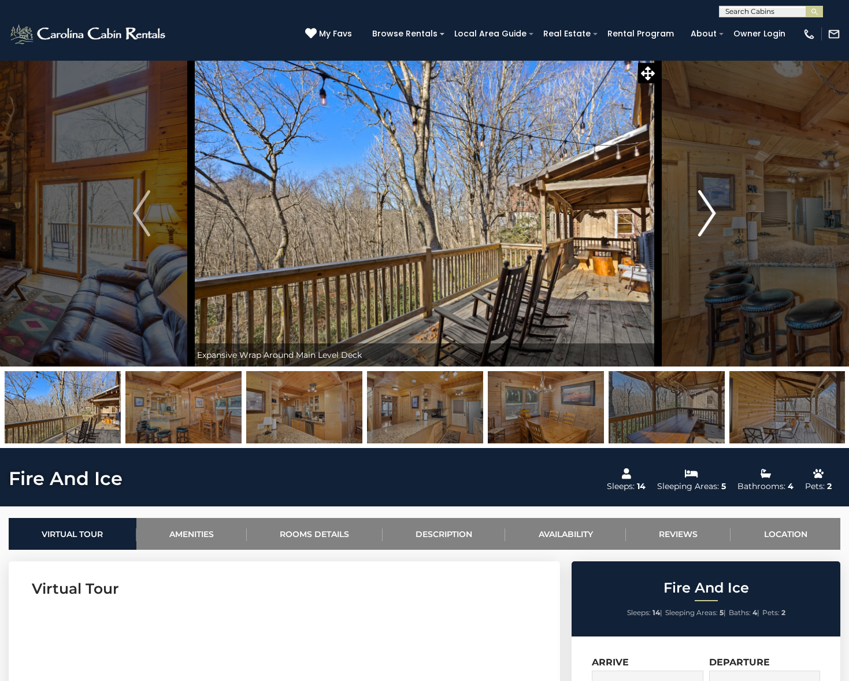
click at [699, 252] on button "Next" at bounding box center [707, 213] width 99 height 306
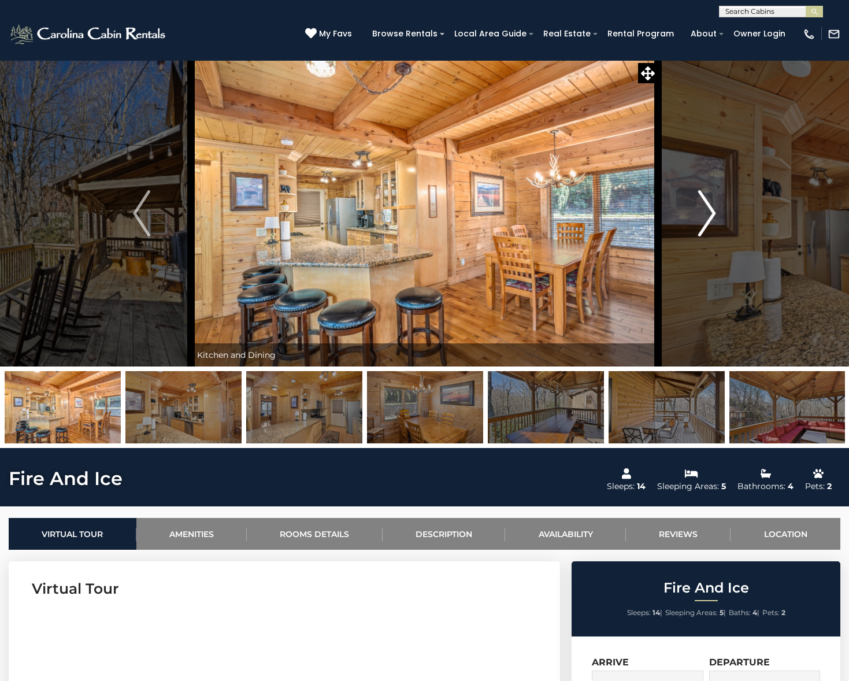
click at [699, 252] on button "Next" at bounding box center [707, 213] width 99 height 306
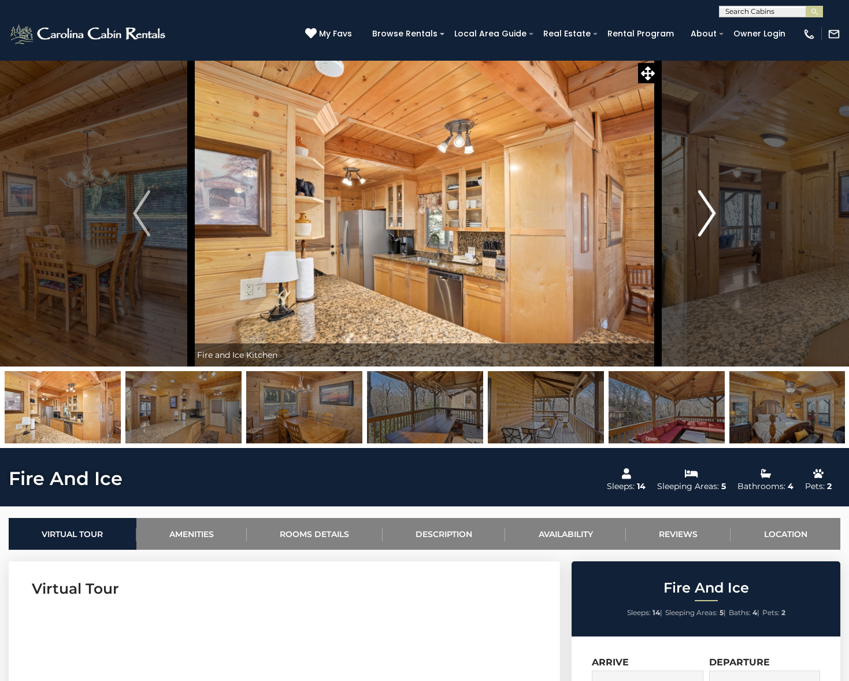
click at [699, 252] on button "Next" at bounding box center [707, 213] width 99 height 306
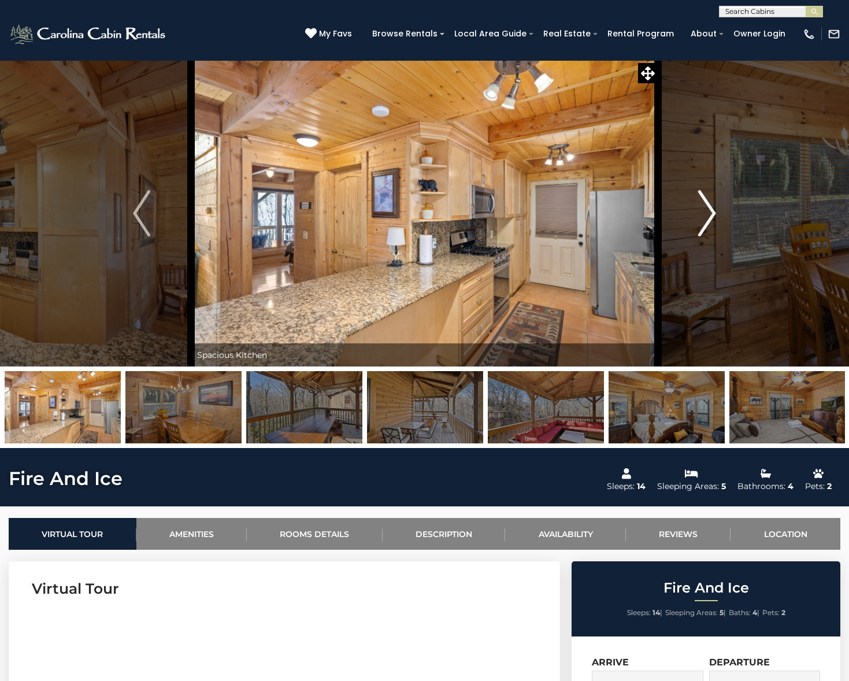
click at [699, 252] on button "Next" at bounding box center [707, 213] width 99 height 306
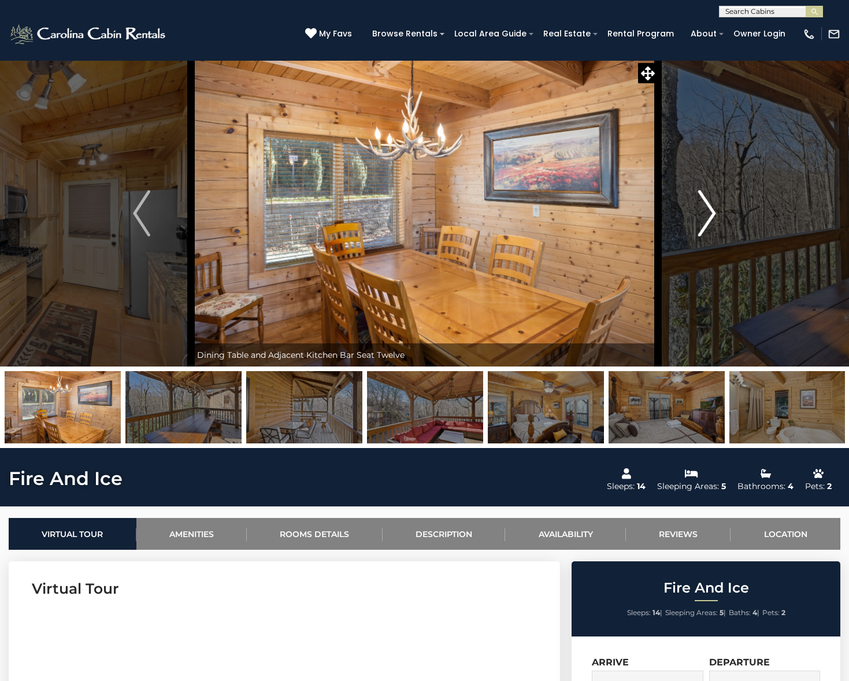
click at [699, 252] on button "Next" at bounding box center [707, 213] width 99 height 306
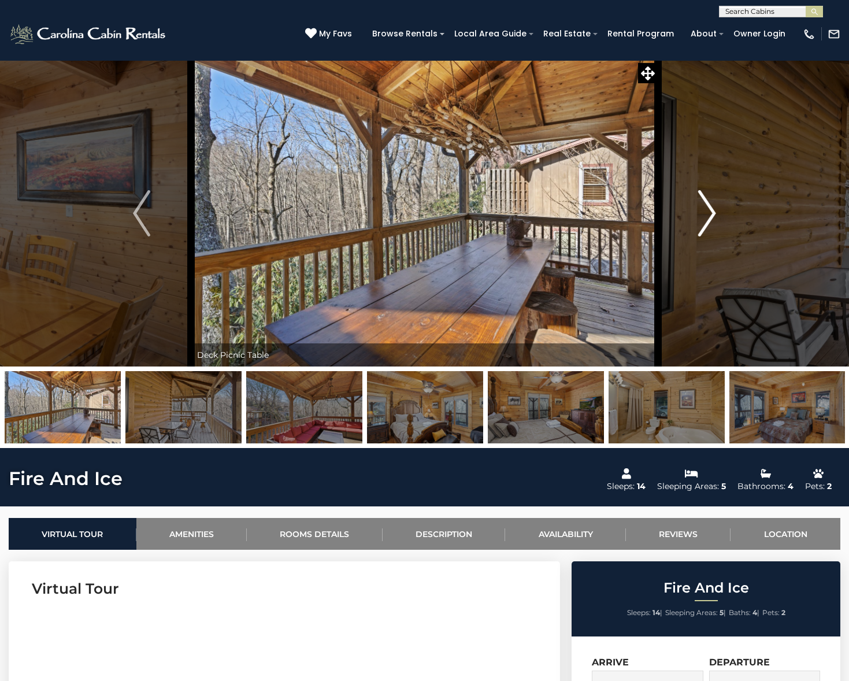
click at [699, 252] on button "Next" at bounding box center [707, 213] width 99 height 306
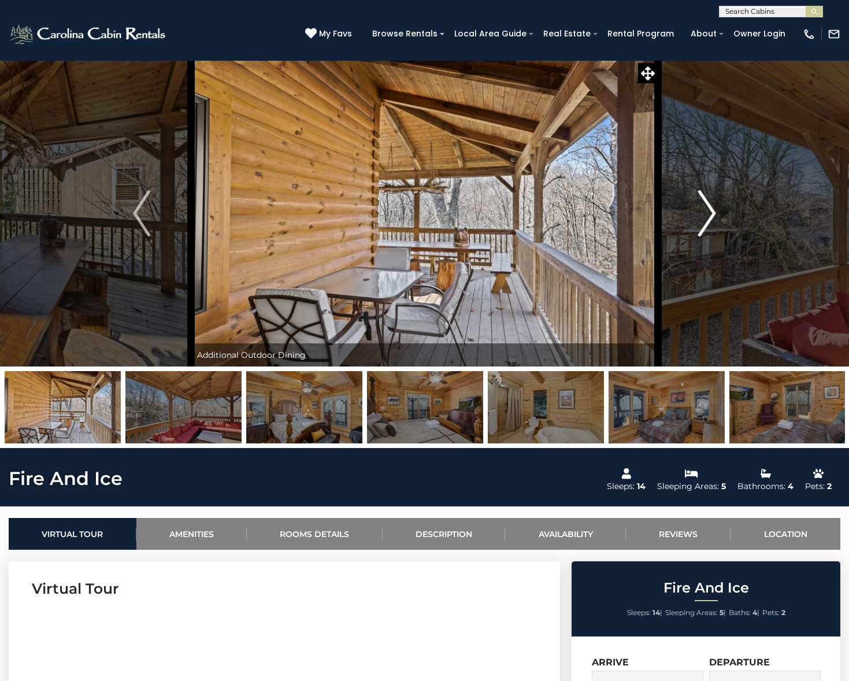
click at [699, 252] on button "Next" at bounding box center [707, 213] width 99 height 306
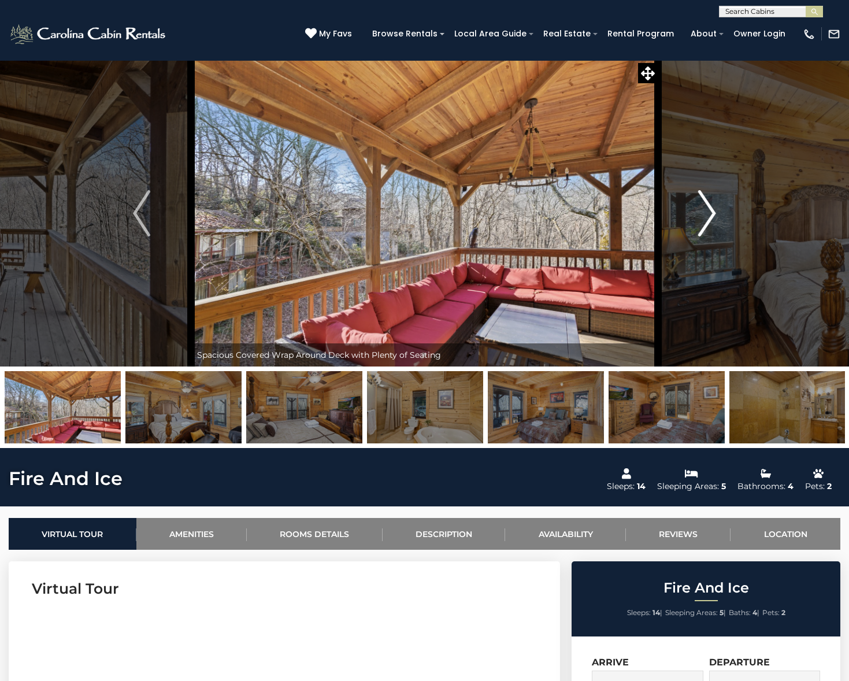
click at [699, 252] on button "Next" at bounding box center [707, 213] width 99 height 306
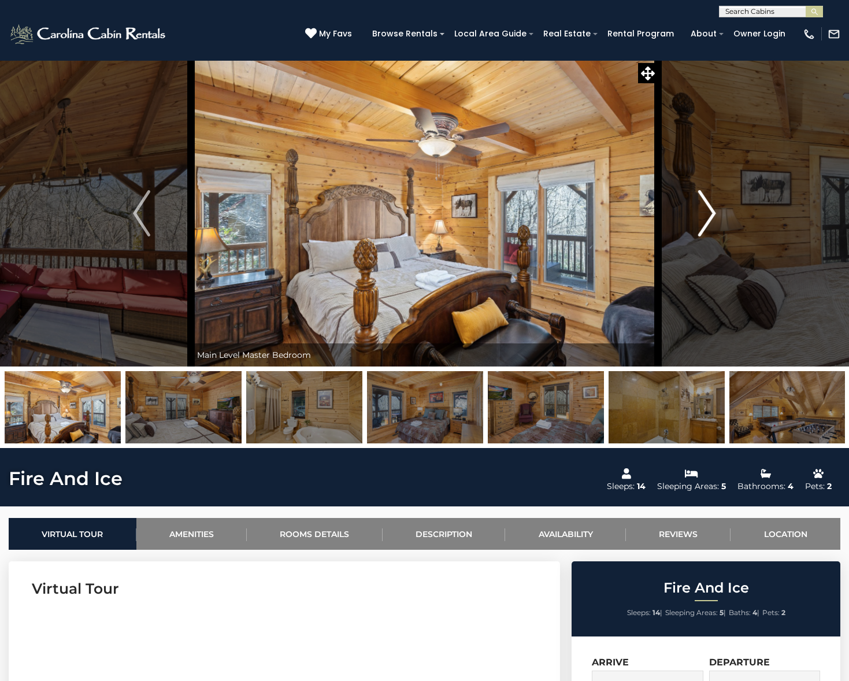
click at [699, 252] on button "Next" at bounding box center [707, 213] width 99 height 306
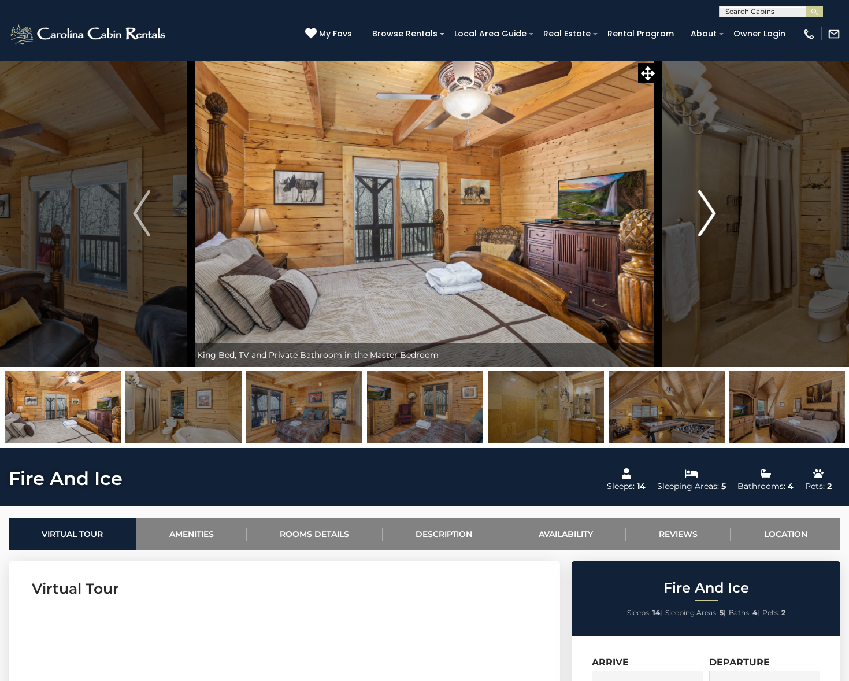
click at [699, 252] on button "Next" at bounding box center [707, 213] width 99 height 306
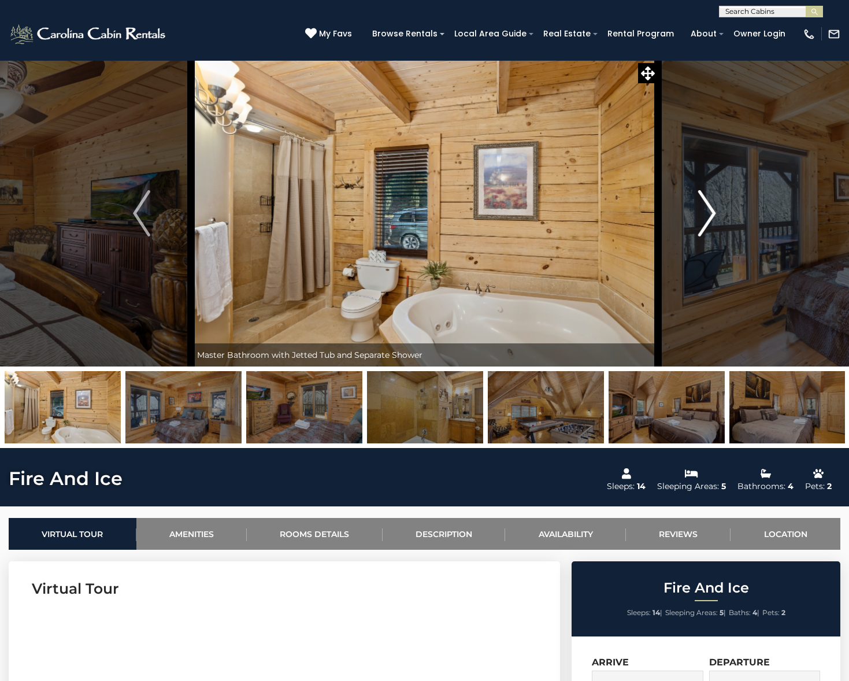
click at [699, 252] on button "Next" at bounding box center [707, 213] width 99 height 306
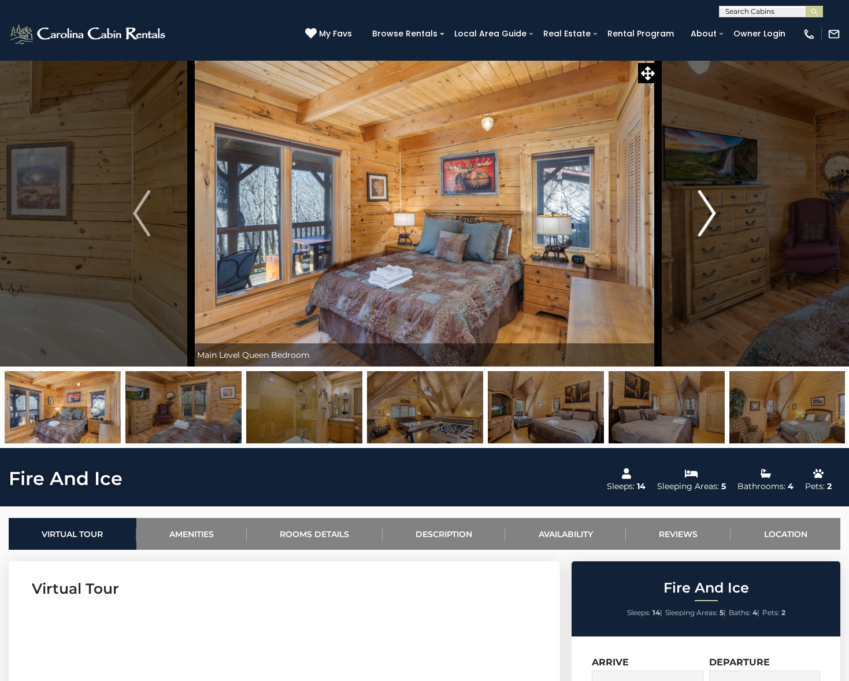
click at [699, 252] on button "Next" at bounding box center [707, 213] width 99 height 306
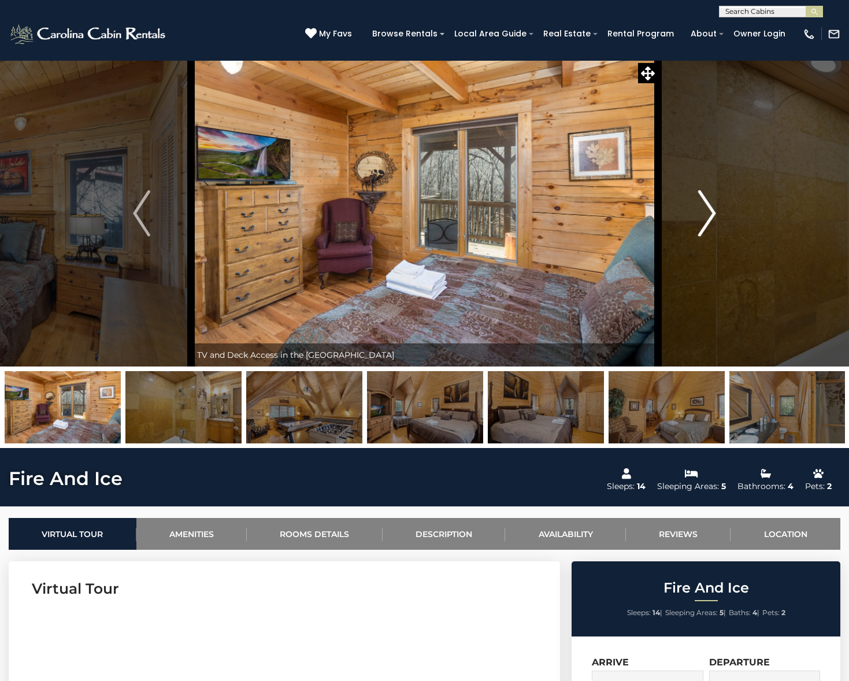
click at [699, 252] on button "Next" at bounding box center [707, 213] width 99 height 306
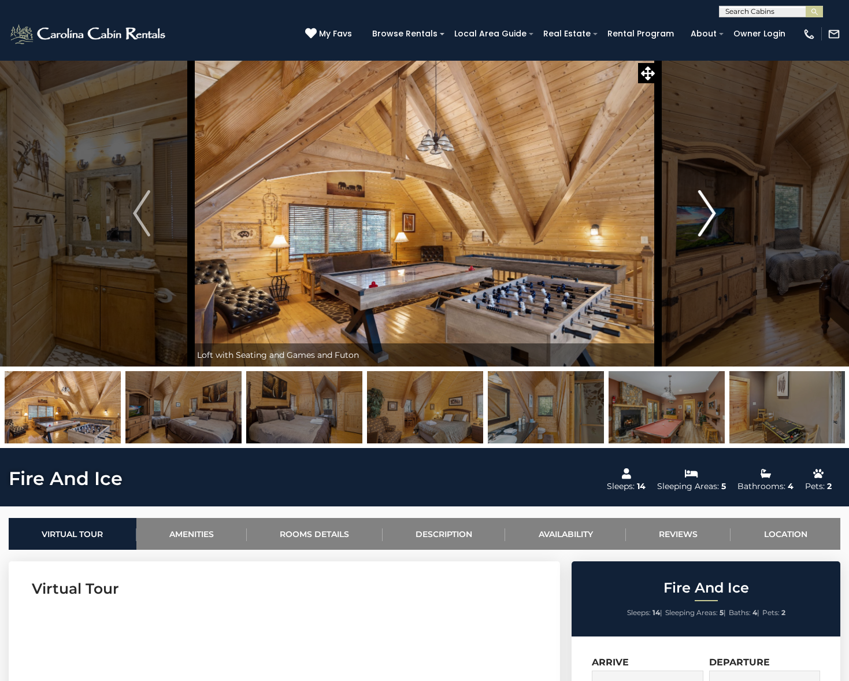
click at [699, 252] on button "Next" at bounding box center [707, 213] width 99 height 306
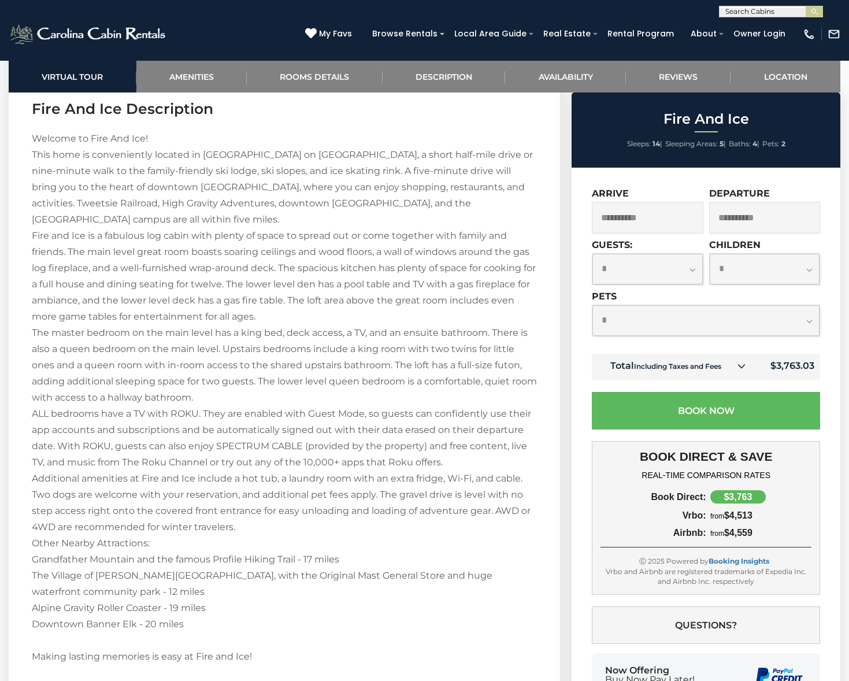
scroll to position [1619, 0]
click at [39, 125] on section "Fire And Ice Description Welcome to Fire And Ice! This home is conveniently loc…" at bounding box center [285, 443] width 552 height 720
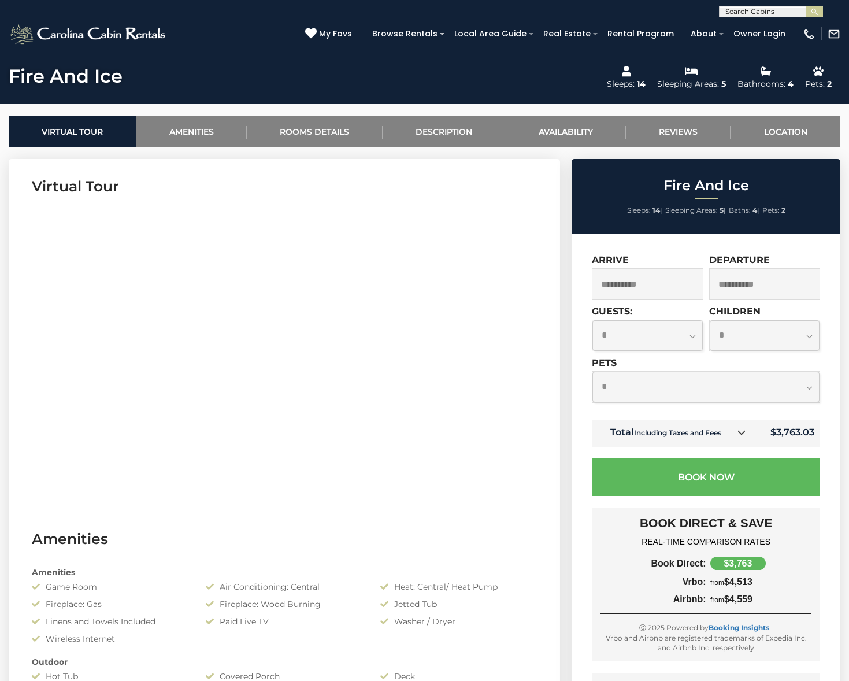
scroll to position [347, 0]
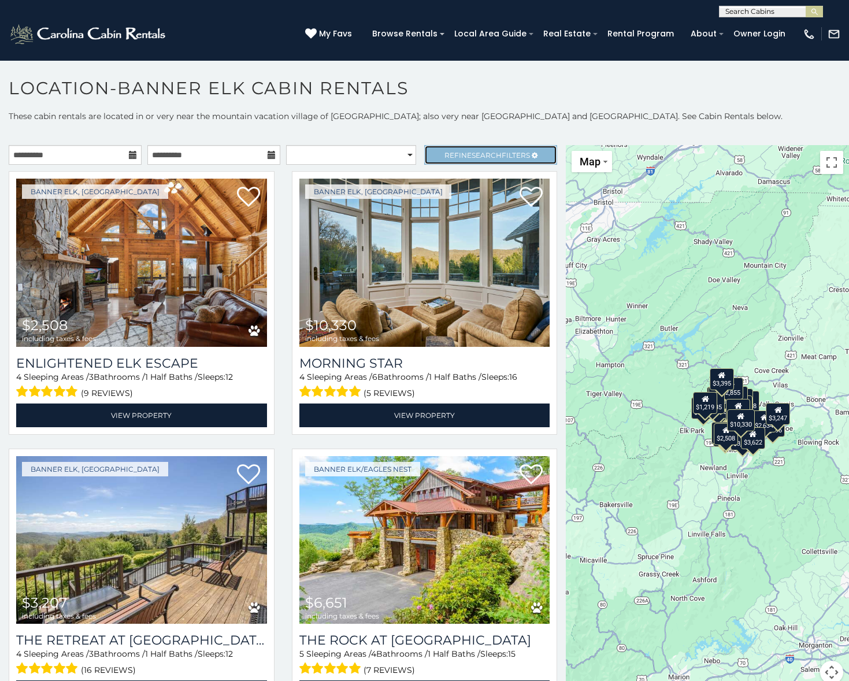
click at [500, 149] on link "Refine Search Filters" at bounding box center [490, 155] width 133 height 20
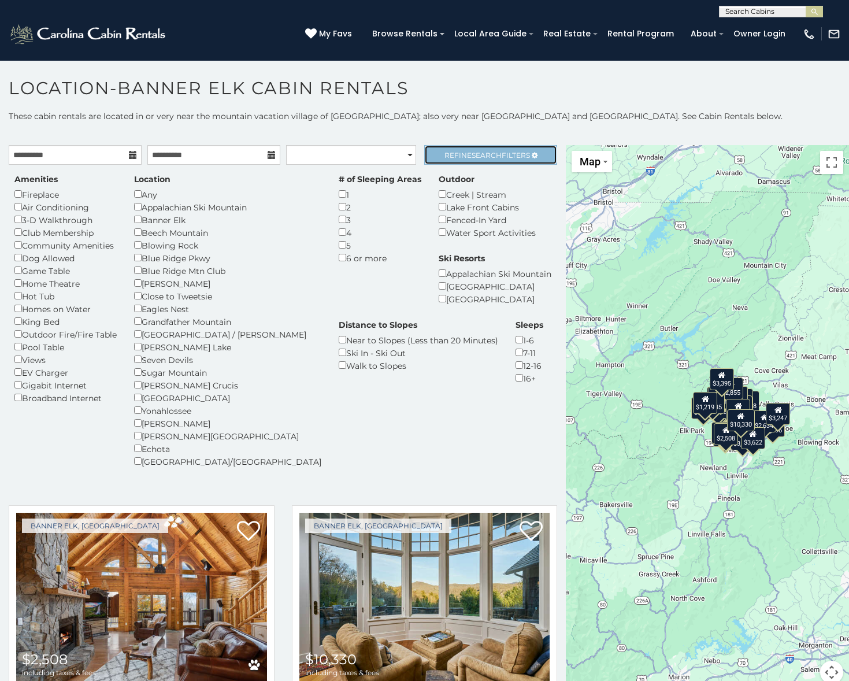
click at [472, 154] on span "Search" at bounding box center [487, 155] width 30 height 9
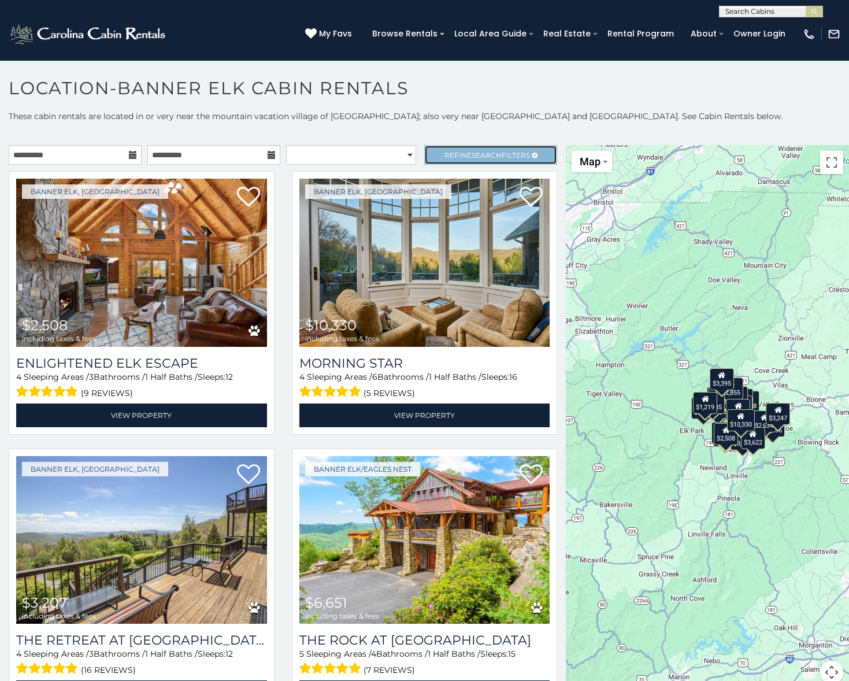
click at [472, 154] on span "Search" at bounding box center [487, 155] width 30 height 9
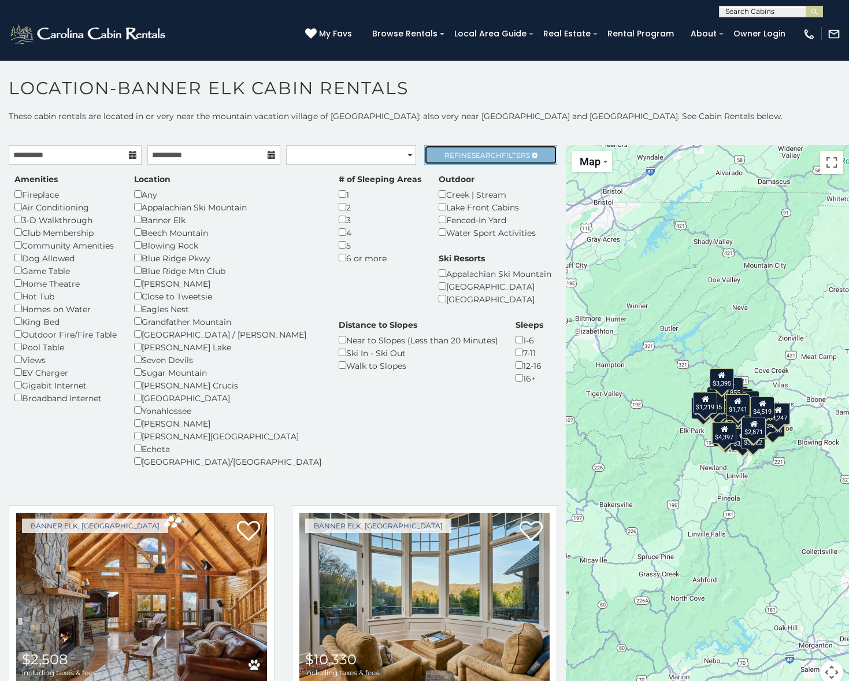
click at [472, 158] on span "Search" at bounding box center [487, 155] width 30 height 9
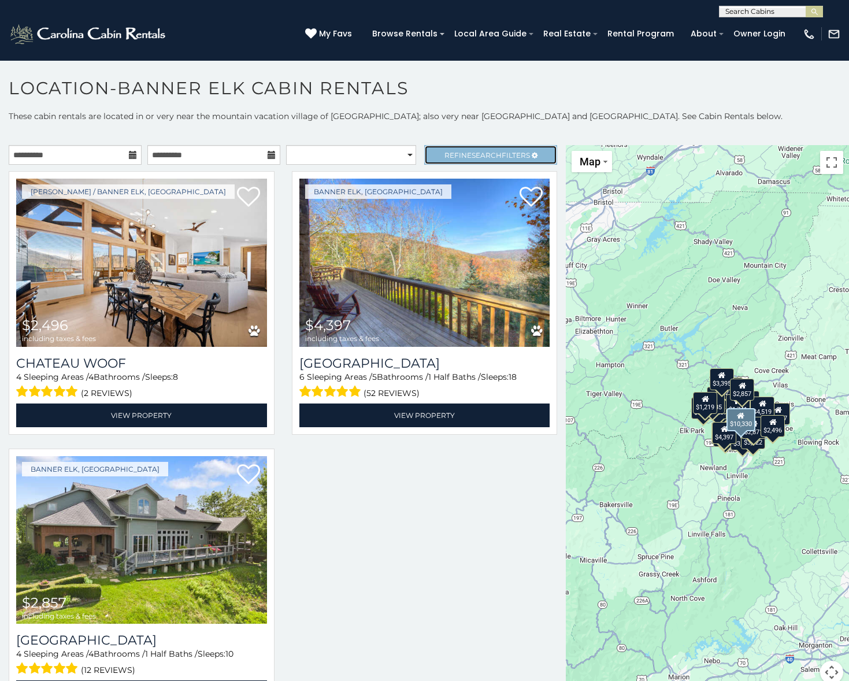
click at [459, 150] on link "Refine Search Filters" at bounding box center [490, 155] width 133 height 20
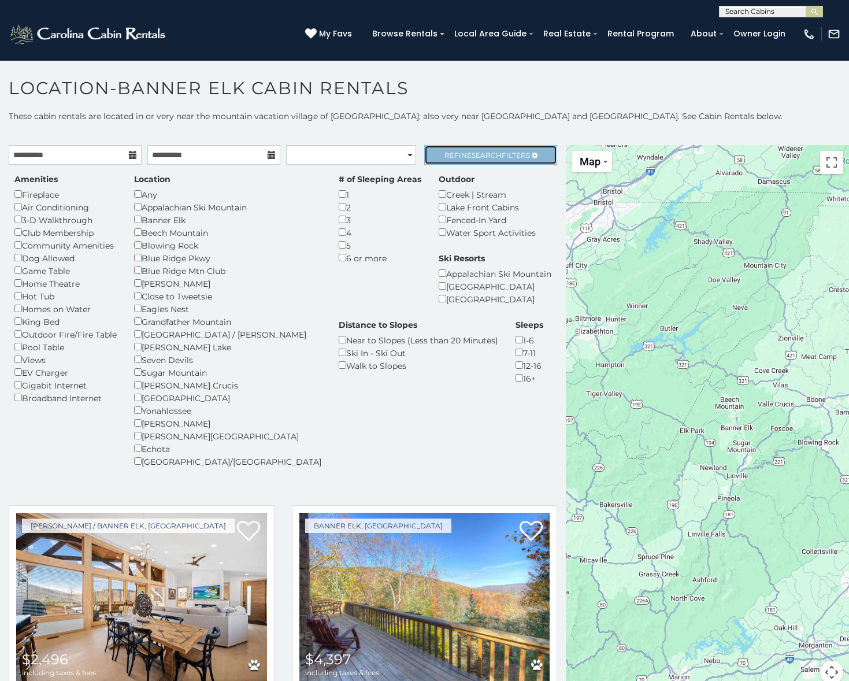
click at [489, 154] on span "Search" at bounding box center [487, 155] width 30 height 9
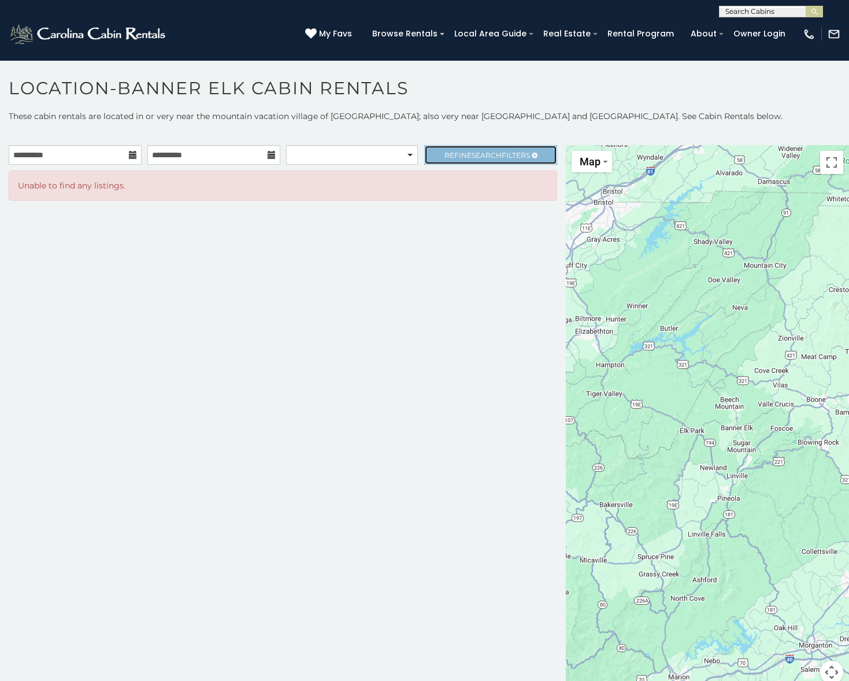
click at [454, 157] on span "Refine Search Filters" at bounding box center [488, 155] width 86 height 9
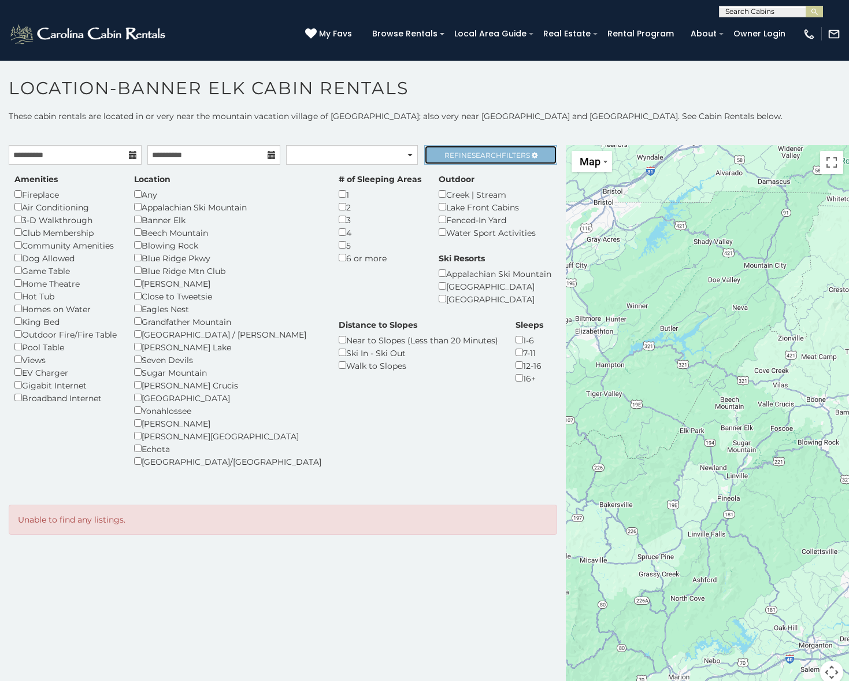
click at [505, 147] on link "Refine Search Filters" at bounding box center [490, 155] width 133 height 20
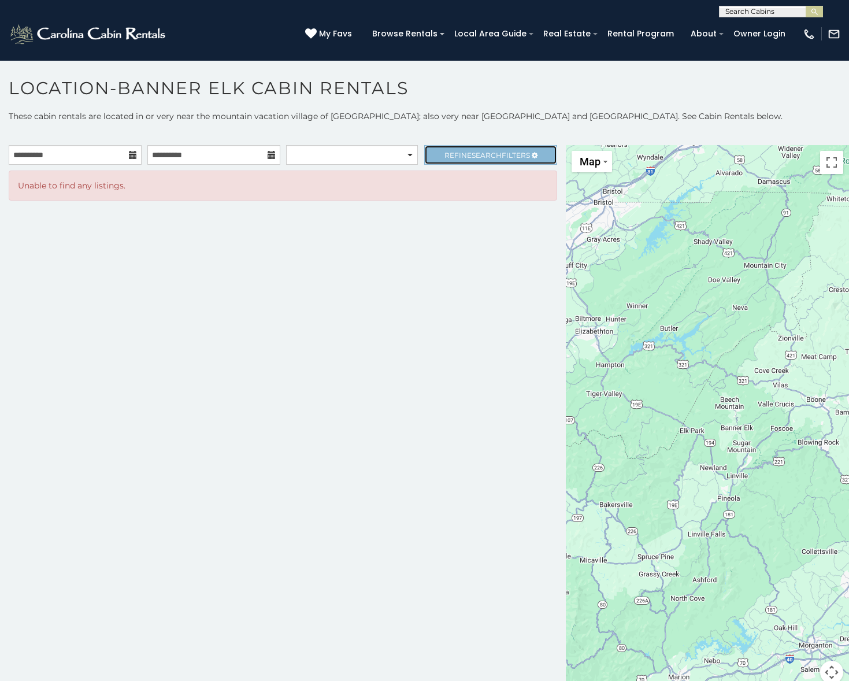
click at [505, 147] on link "Refine Search Filters" at bounding box center [490, 155] width 133 height 20
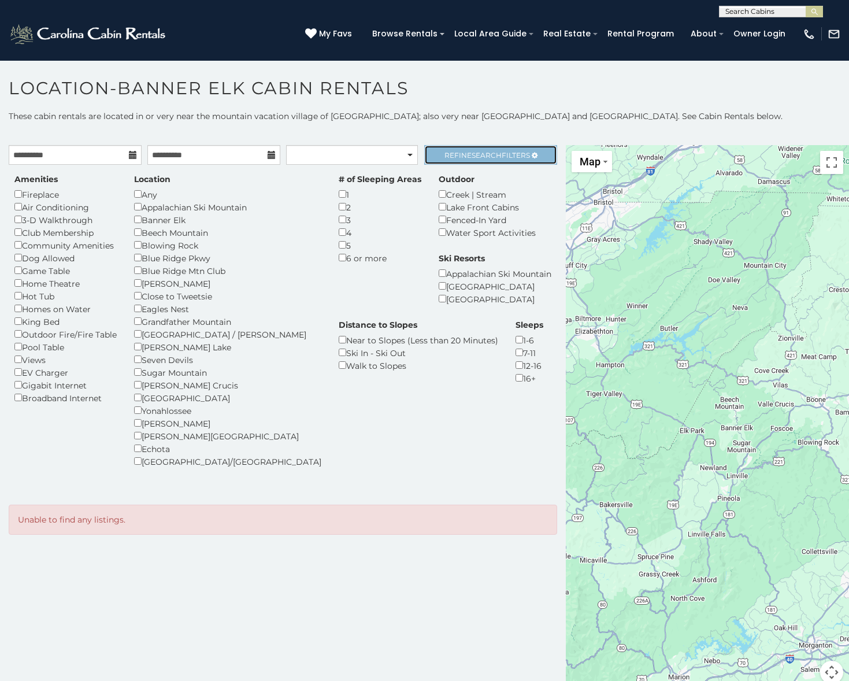
click at [505, 147] on link "Refine Search Filters" at bounding box center [490, 155] width 133 height 20
